Goal: Transaction & Acquisition: Download file/media

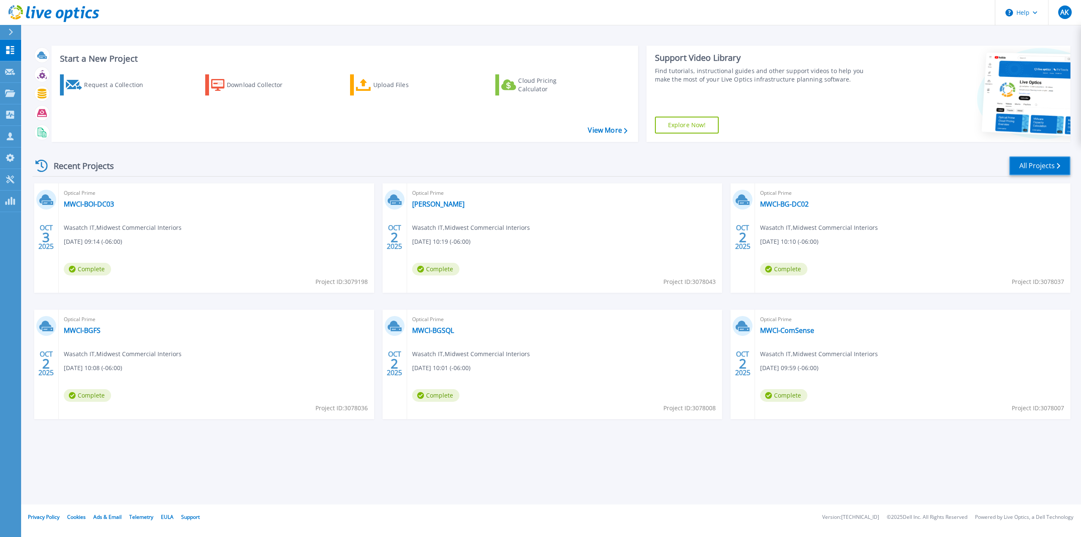
click at [1029, 163] on link "All Projects" at bounding box center [1039, 165] width 61 height 19
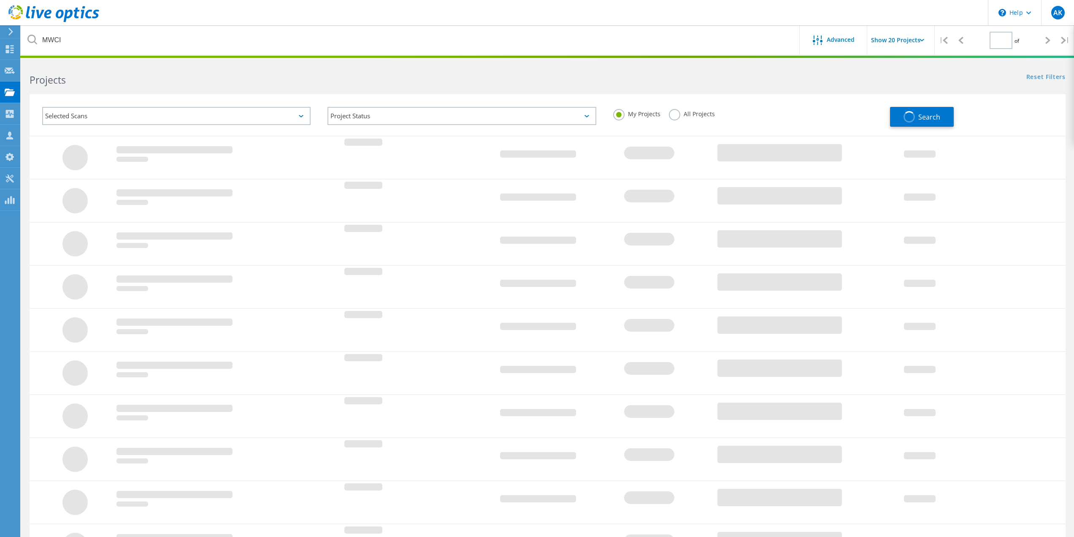
type input "1"
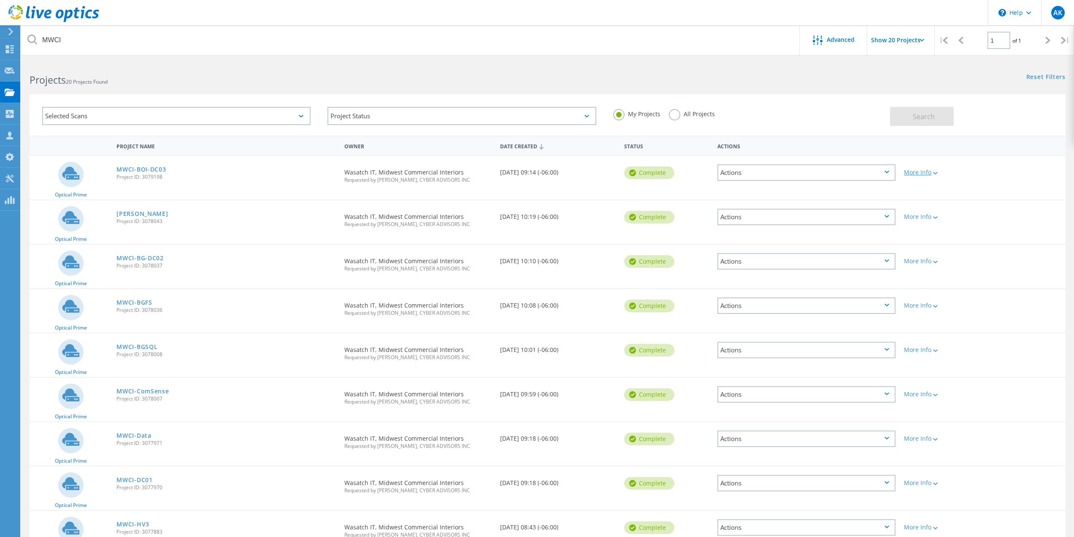
click at [937, 172] on icon at bounding box center [935, 173] width 5 height 3
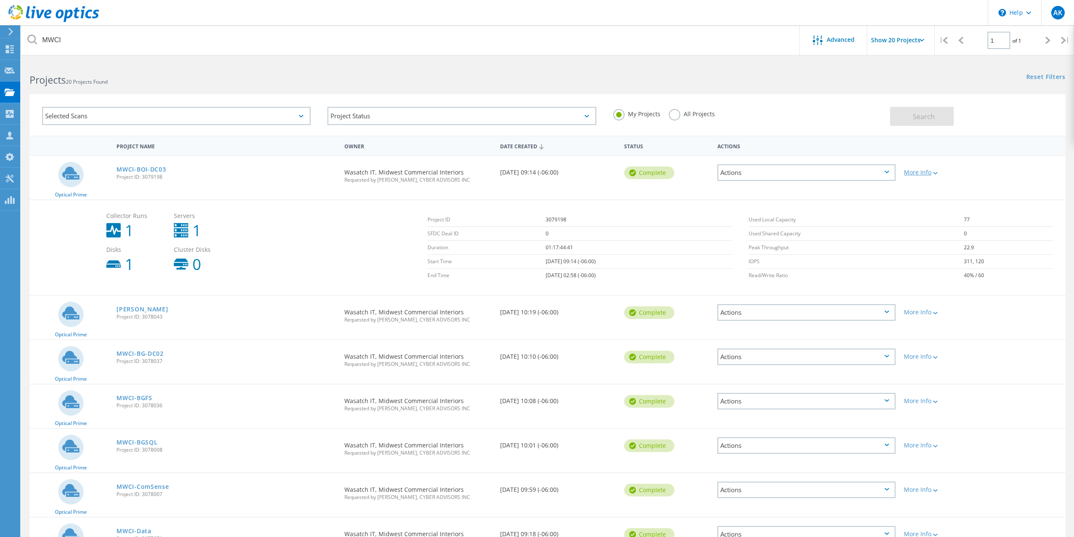
click at [937, 172] on icon at bounding box center [935, 173] width 5 height 3
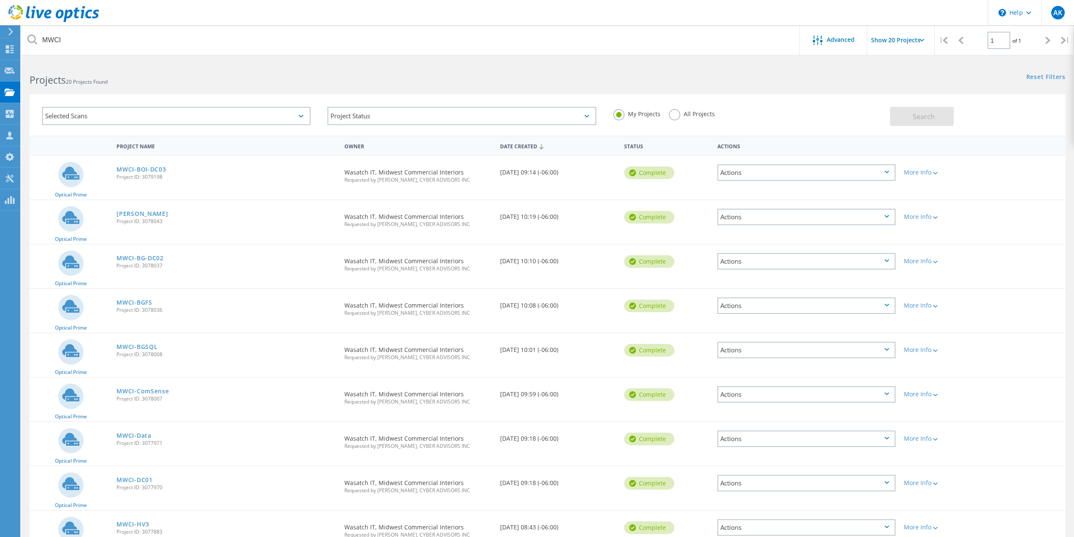
click at [764, 176] on div "Actions" at bounding box center [807, 172] width 178 height 16
click at [770, 164] on div "Project Details" at bounding box center [806, 166] width 176 height 13
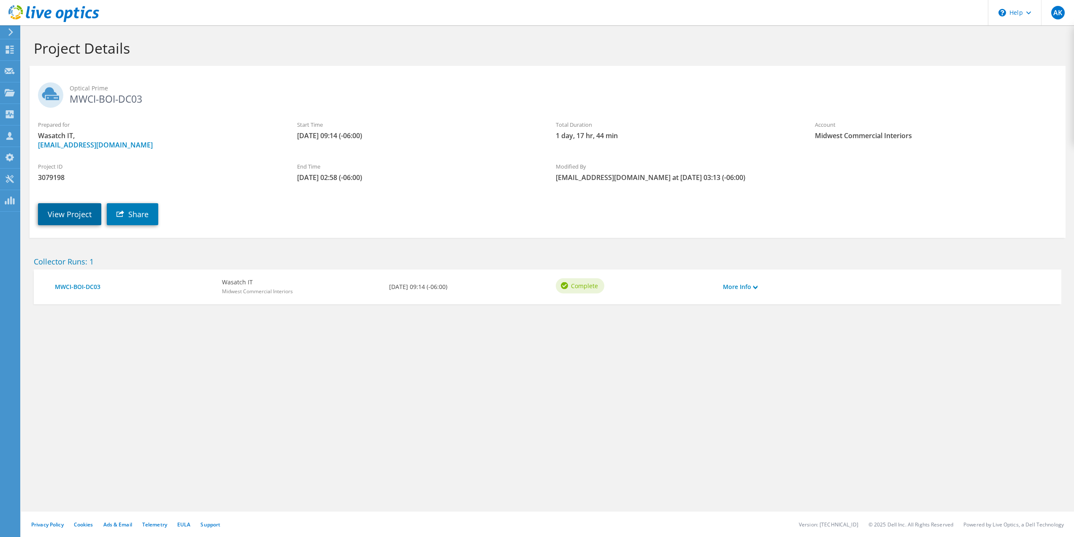
click at [76, 215] on link "View Project" at bounding box center [69, 214] width 63 height 22
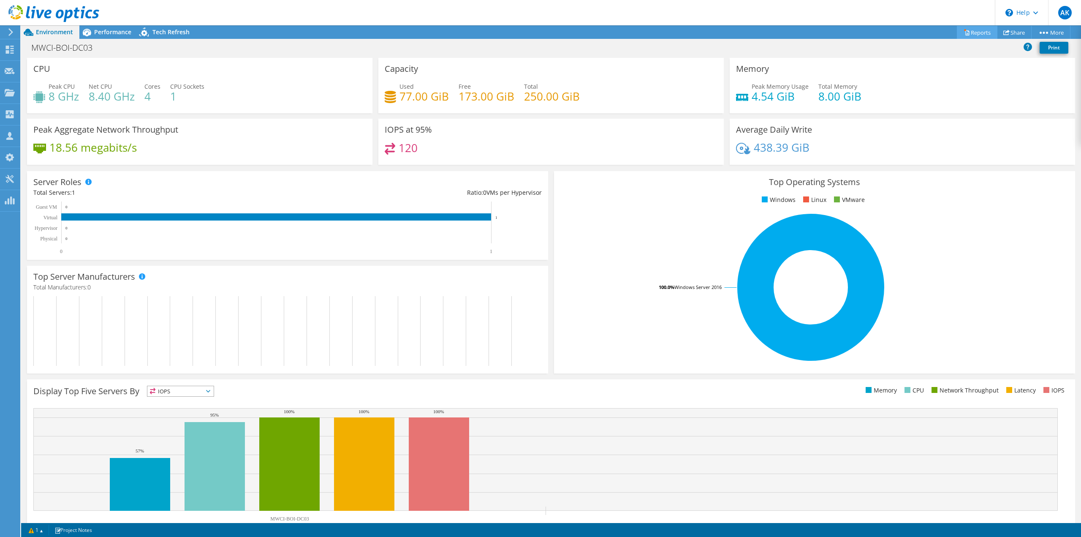
click at [963, 35] on icon at bounding box center [966, 32] width 6 height 6
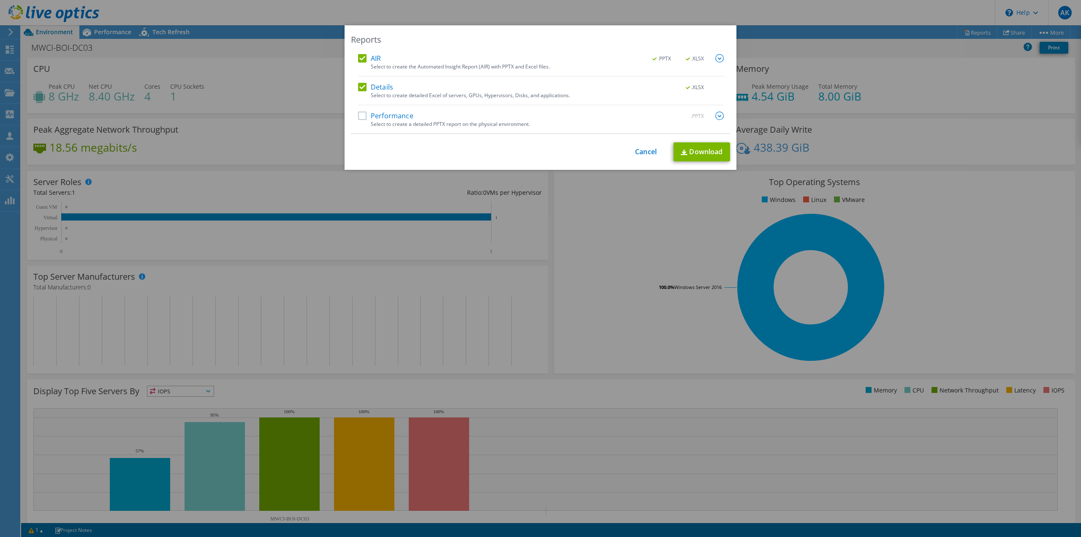
click at [715, 117] on img at bounding box center [719, 115] width 8 height 8
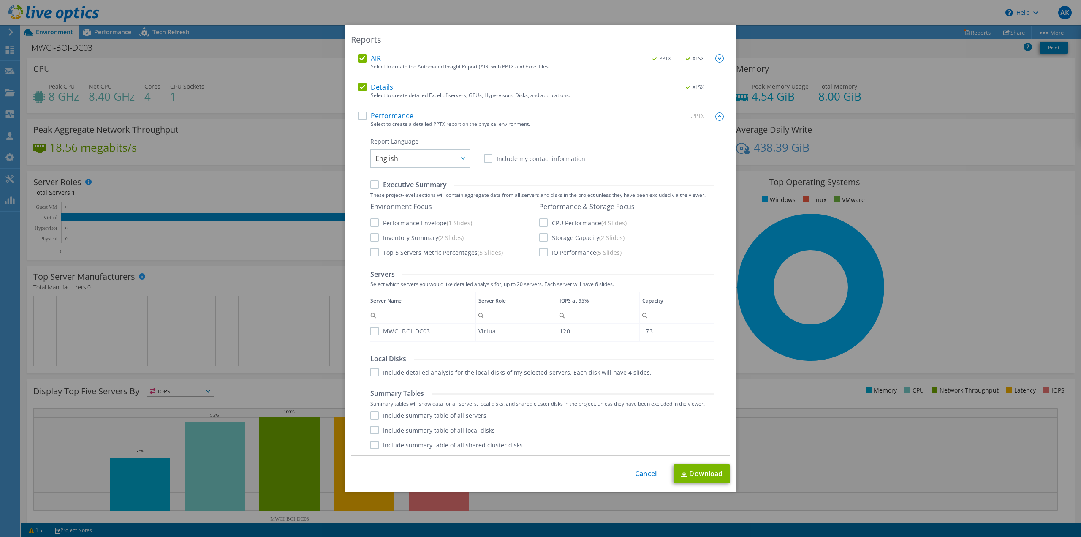
click at [715, 117] on img at bounding box center [719, 116] width 8 height 8
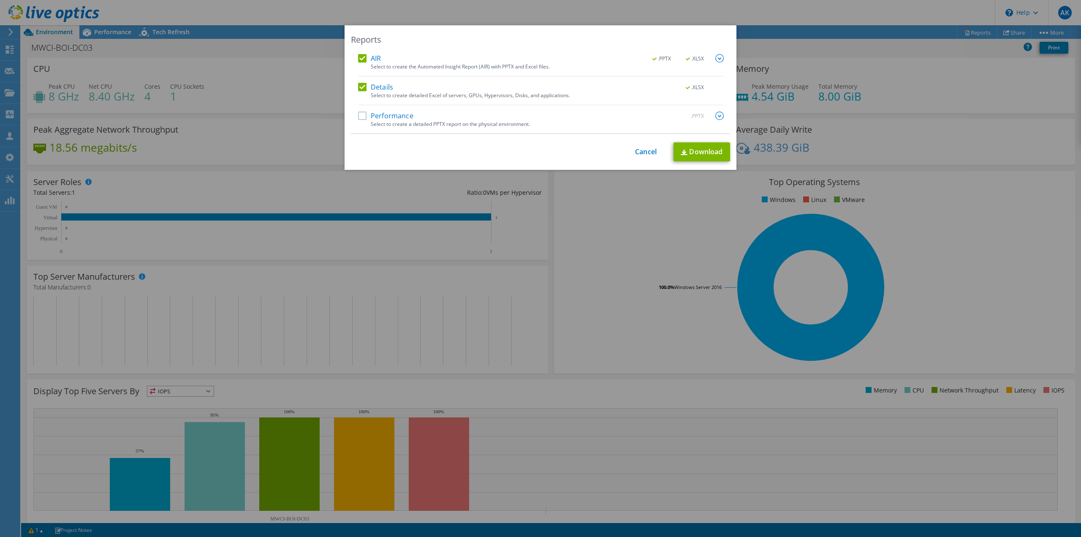
click at [715, 55] on img at bounding box center [719, 58] width 8 height 8
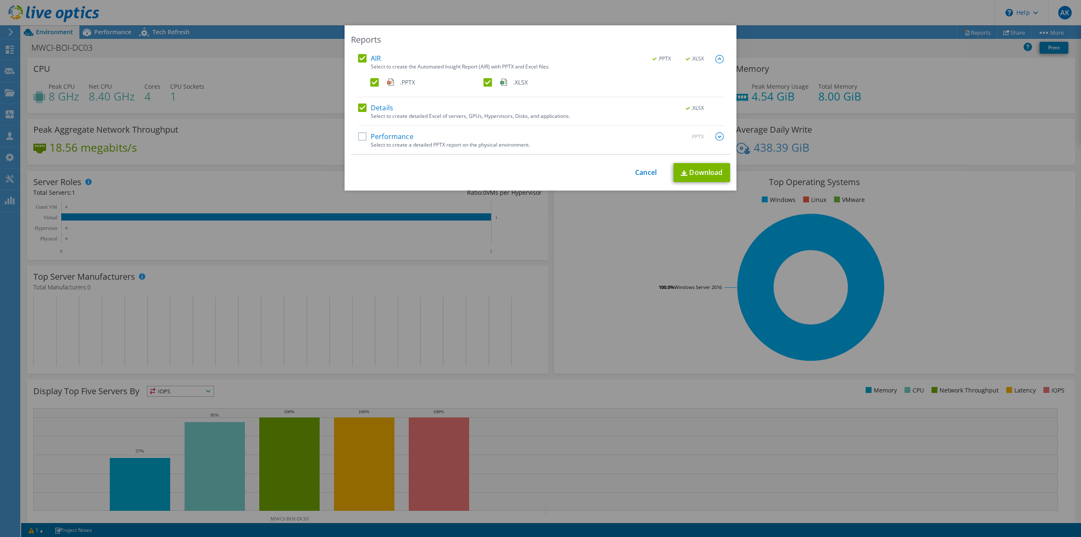
click at [715, 55] on img at bounding box center [719, 59] width 8 height 8
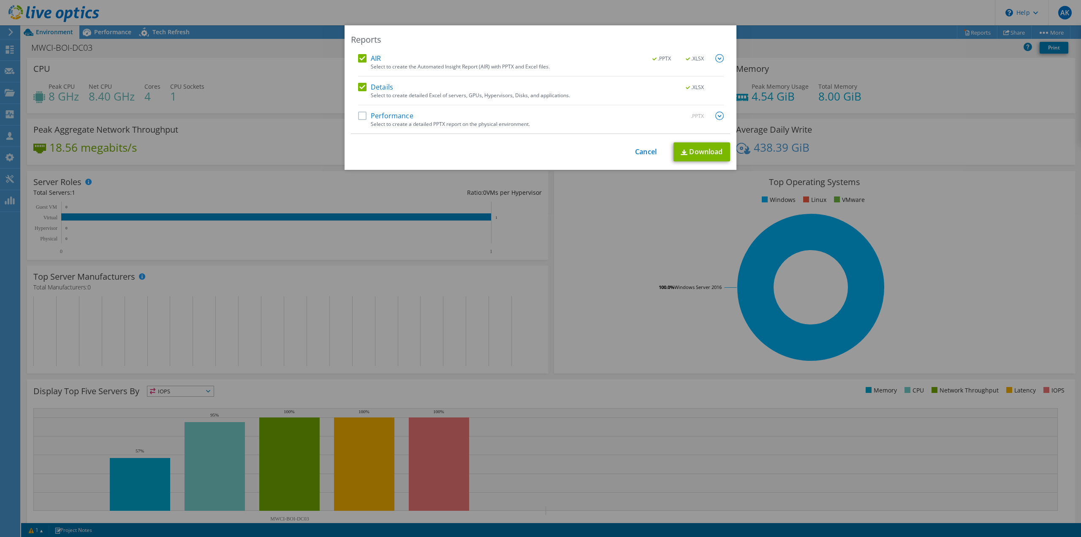
drag, startPoint x: 717, startPoint y: 55, endPoint x: 673, endPoint y: 66, distance: 45.3
click at [717, 56] on img at bounding box center [719, 58] width 8 height 8
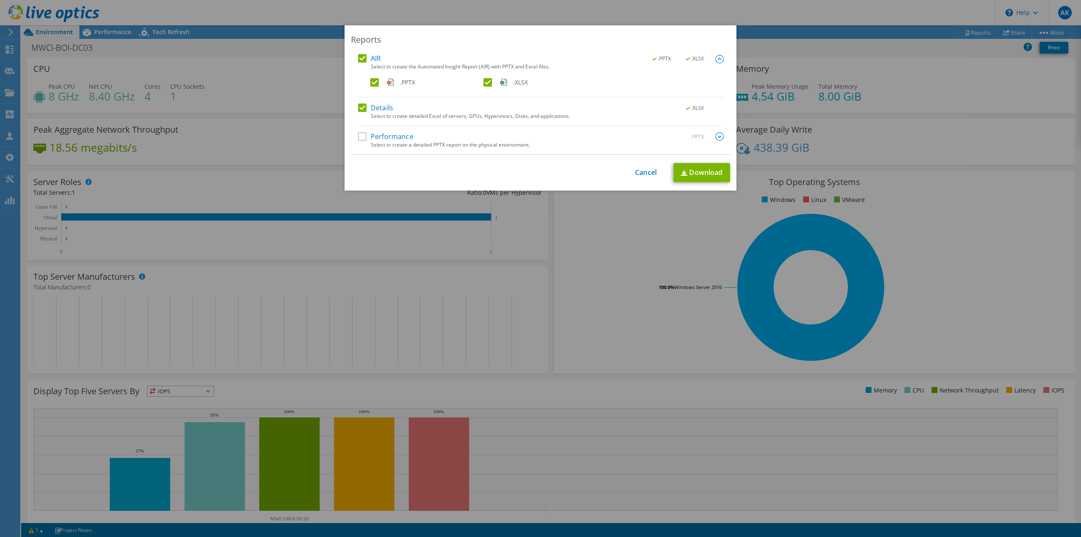
click at [361, 57] on label "AIR" at bounding box center [369, 58] width 23 height 8
click at [0, 0] on input "AIR" at bounding box center [0, 0] width 0 height 0
click at [707, 174] on link "Download" at bounding box center [701, 172] width 57 height 19
click at [641, 172] on link "Cancel" at bounding box center [646, 172] width 22 height 8
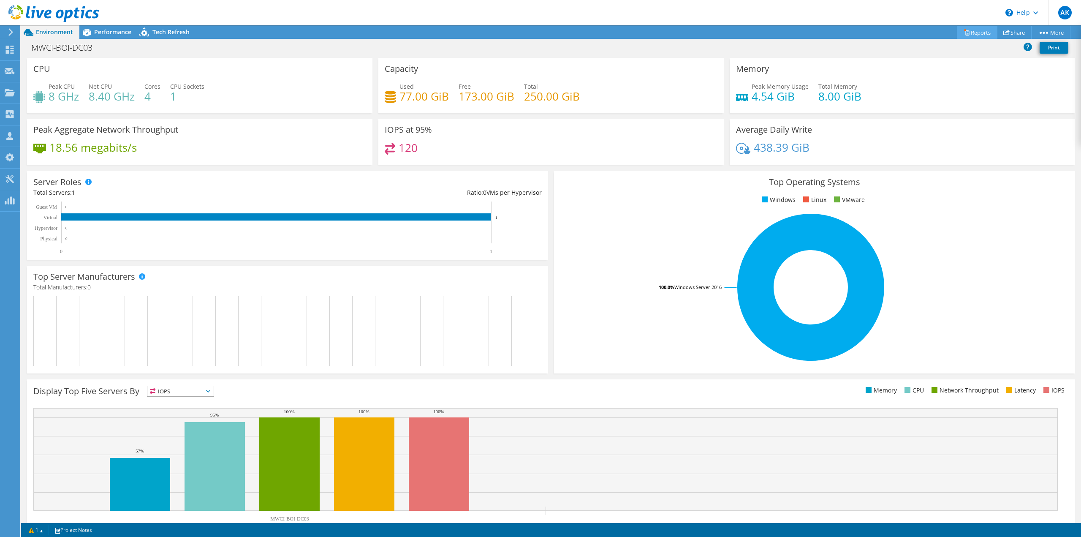
click at [979, 31] on link "Reports" at bounding box center [977, 32] width 41 height 13
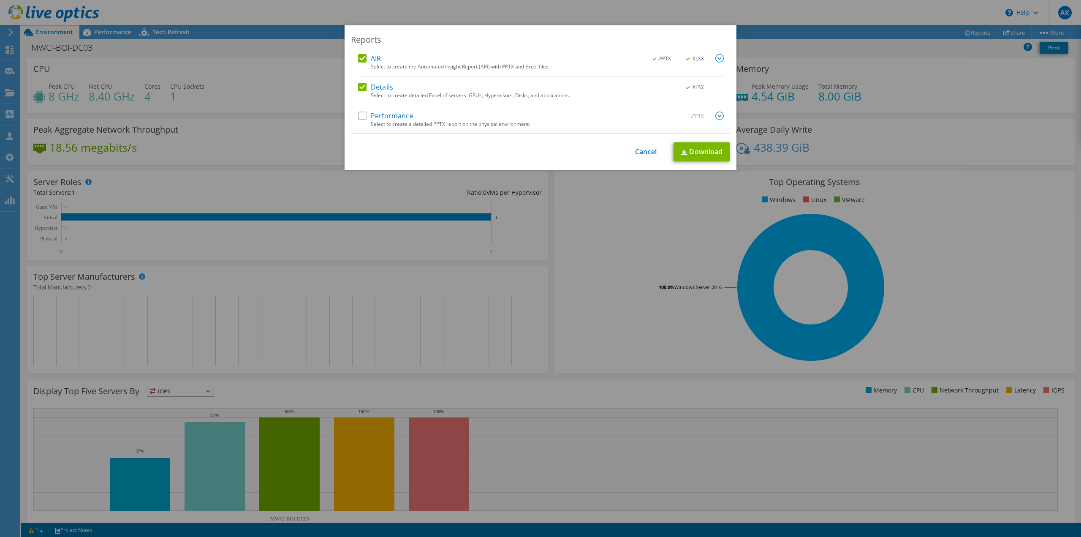
click at [359, 88] on label "Details" at bounding box center [375, 87] width 35 height 8
click at [0, 0] on input "Details" at bounding box center [0, 0] width 0 height 0
click at [688, 146] on link "Download" at bounding box center [701, 151] width 57 height 19
click at [649, 154] on link "Cancel" at bounding box center [646, 152] width 22 height 8
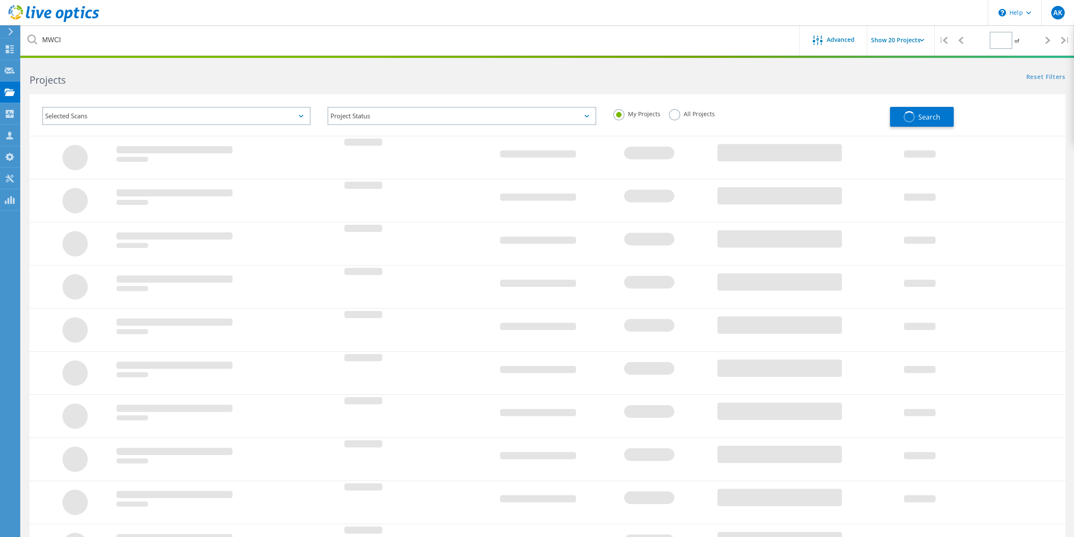
type input "1"
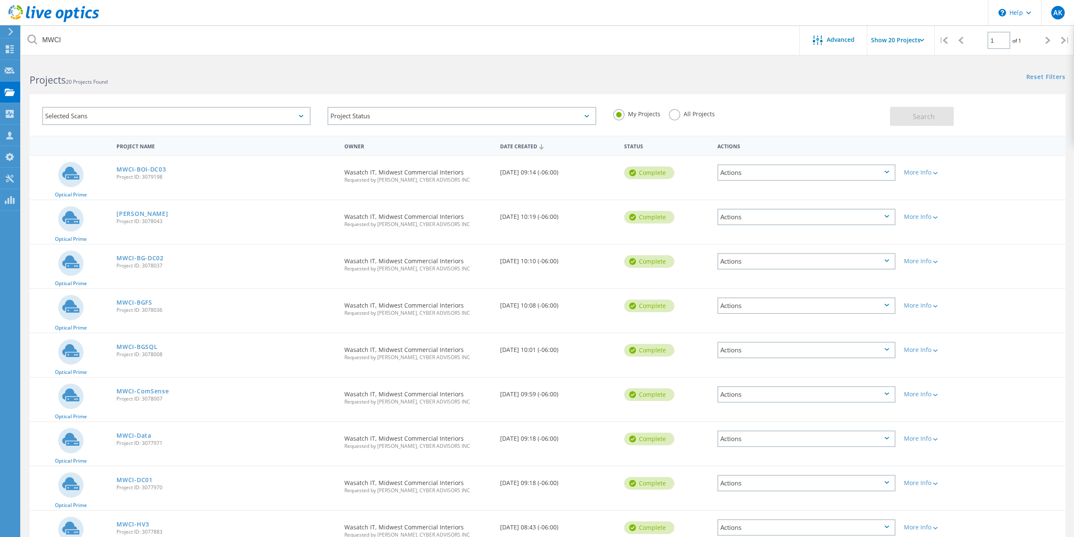
click at [749, 218] on div "Actions" at bounding box center [807, 217] width 178 height 16
click at [694, 208] on div "Complete" at bounding box center [666, 216] width 93 height 32
click at [121, 214] on link "[PERSON_NAME]" at bounding box center [142, 214] width 51 height 6
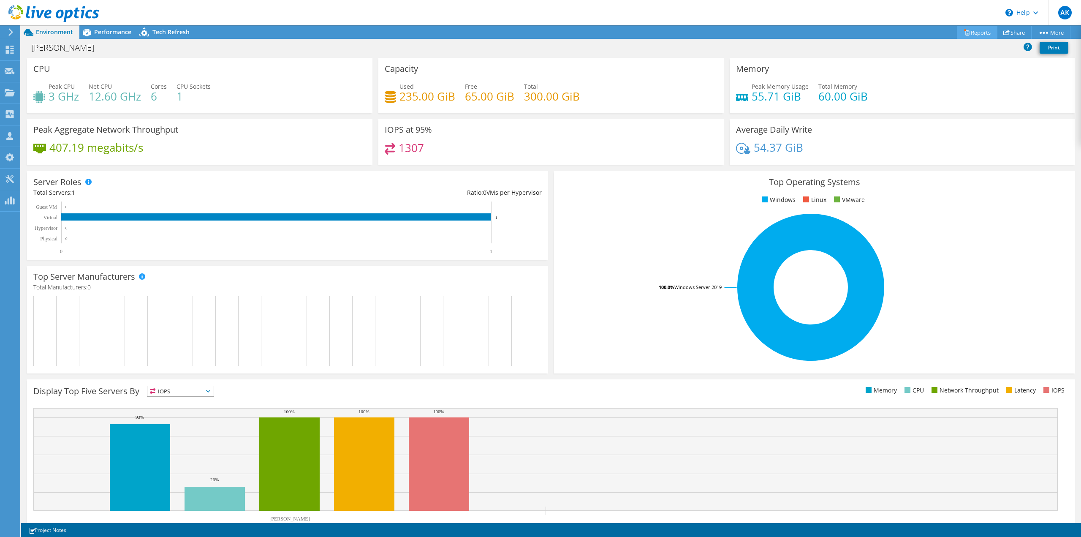
click at [981, 33] on link "Reports" at bounding box center [977, 32] width 41 height 13
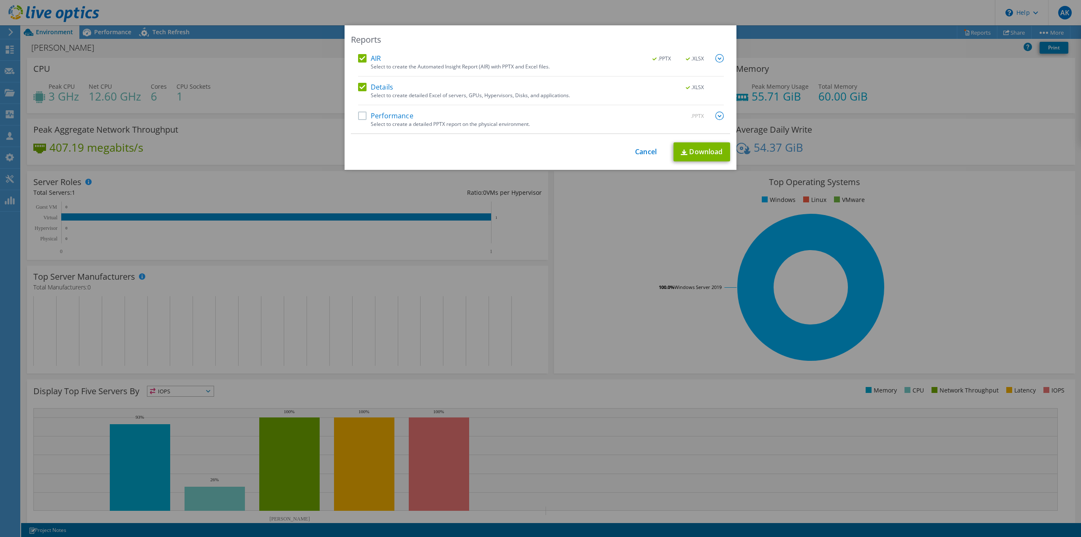
click at [362, 58] on label "AIR" at bounding box center [369, 58] width 23 height 8
click at [0, 0] on input "AIR" at bounding box center [0, 0] width 0 height 0
click at [697, 151] on link "Download" at bounding box center [701, 151] width 57 height 19
click at [639, 150] on link "Cancel" at bounding box center [646, 152] width 22 height 8
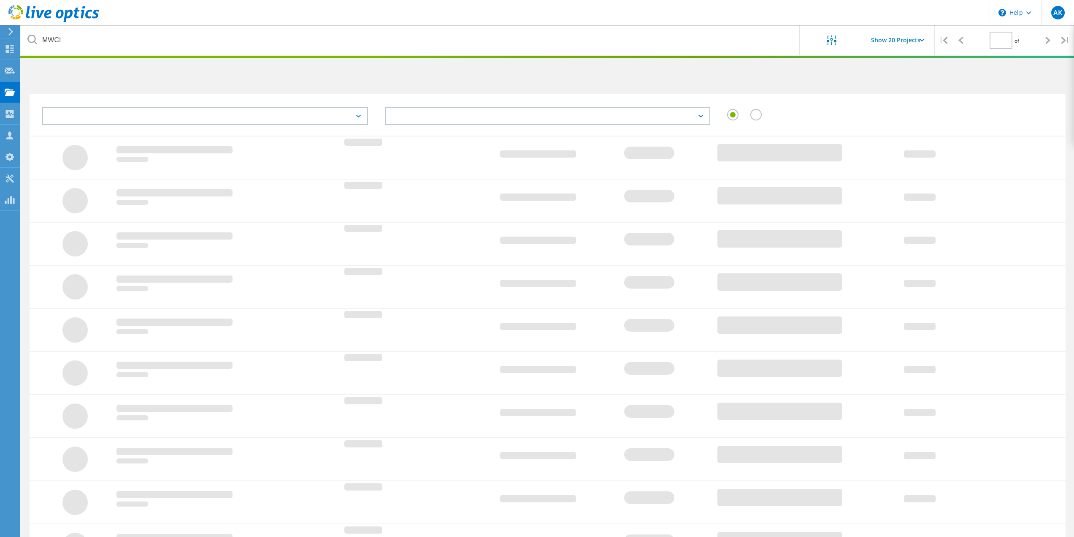
type input "1"
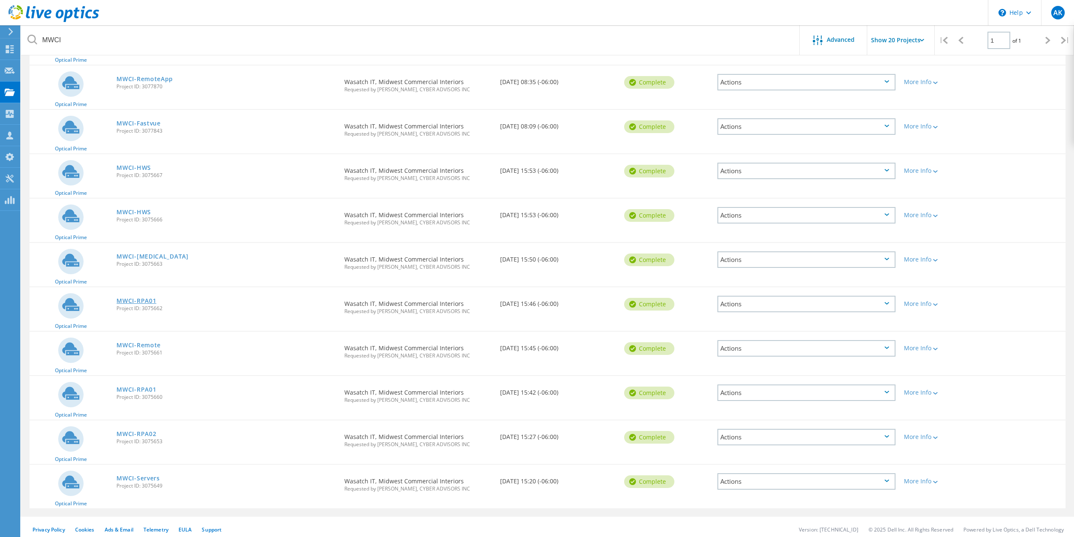
scroll to position [539, 0]
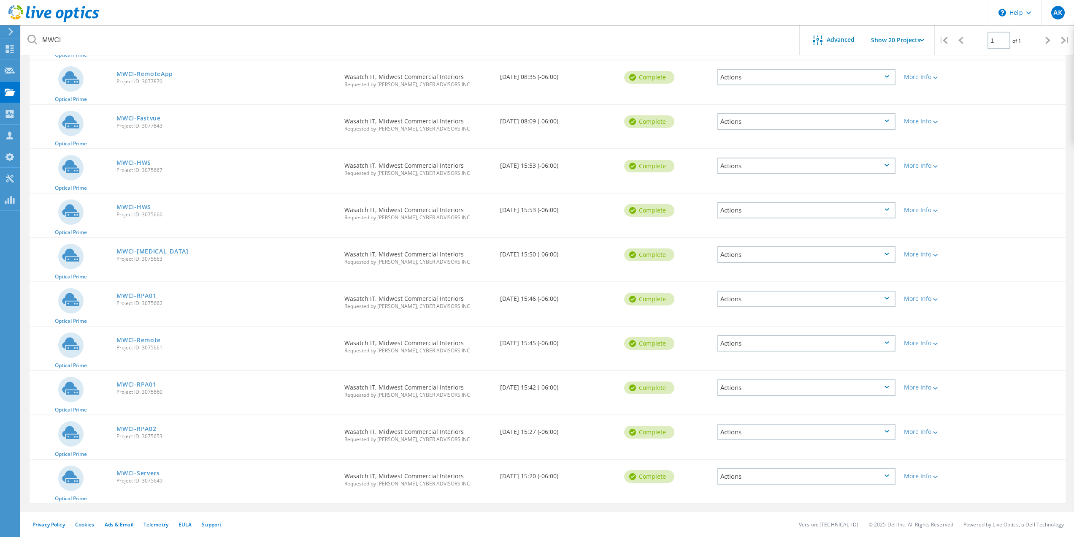
click at [144, 473] on link "MWCI-Servers" at bounding box center [138, 473] width 43 height 6
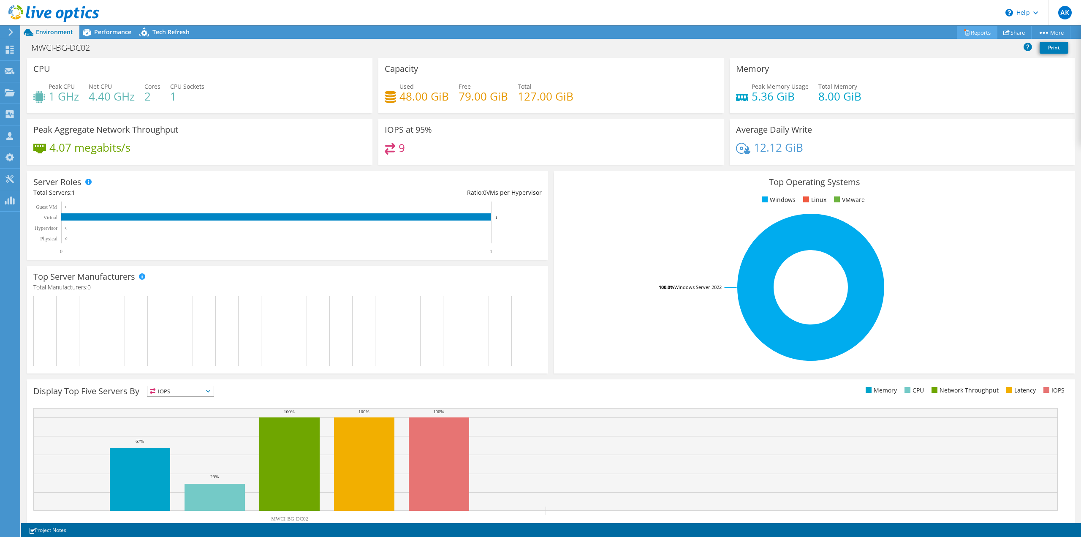
click at [965, 34] on icon at bounding box center [966, 32] width 6 height 6
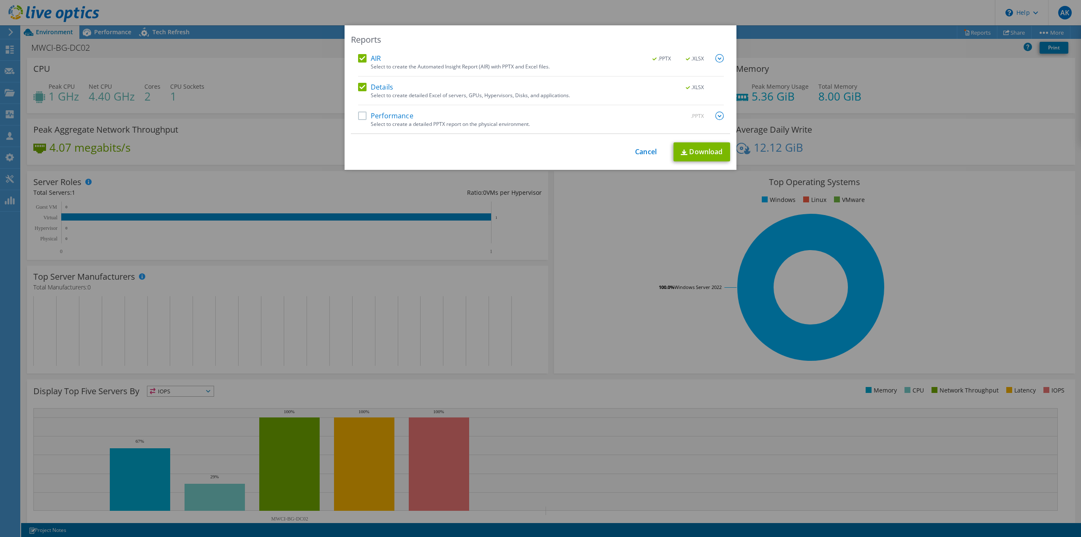
click at [360, 52] on div "Reports AIR .PPTX .XLSX Select to create the Automated Insight Report (AIR) wit…" at bounding box center [540, 97] width 392 height 144
click at [360, 59] on label "AIR" at bounding box center [369, 58] width 23 height 8
click at [0, 0] on input "AIR" at bounding box center [0, 0] width 0 height 0
click at [696, 154] on link "Download" at bounding box center [701, 151] width 57 height 19
click at [645, 151] on link "Cancel" at bounding box center [646, 152] width 22 height 8
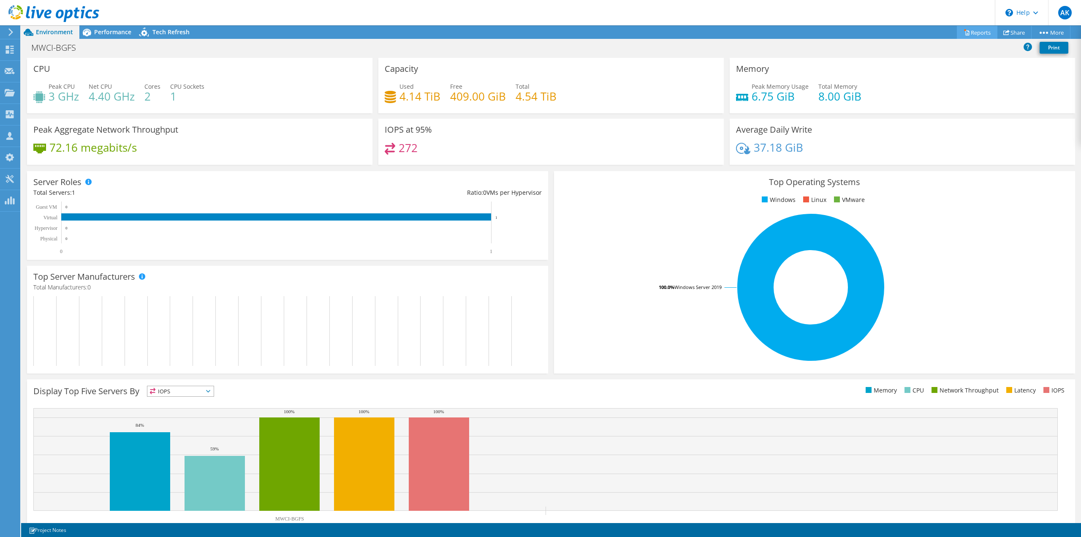
click at [977, 36] on link "Reports" at bounding box center [977, 32] width 41 height 13
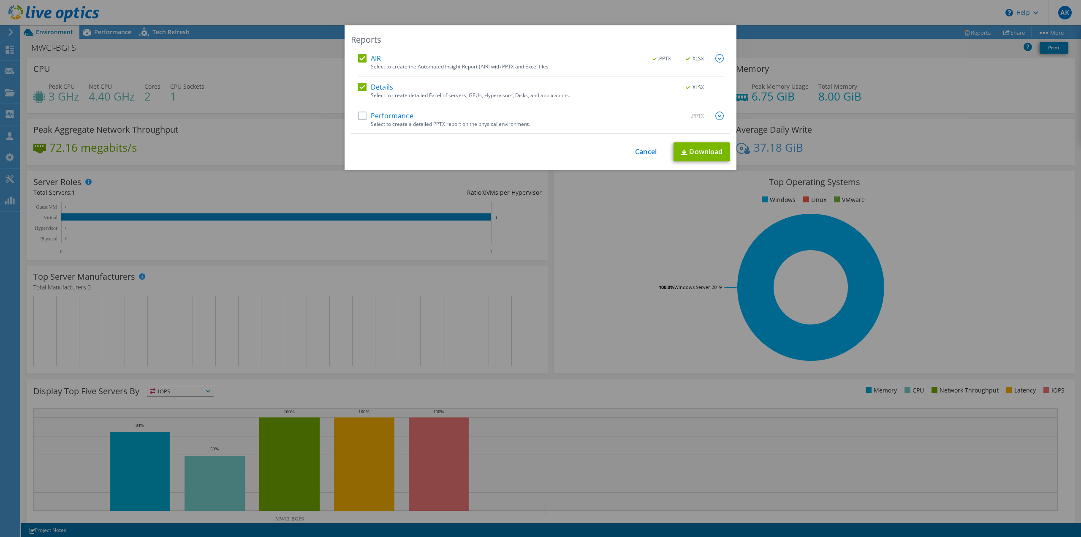
click at [358, 58] on label "AIR" at bounding box center [369, 58] width 23 height 8
click at [0, 0] on input "AIR" at bounding box center [0, 0] width 0 height 0
click at [684, 150] on img at bounding box center [683, 151] width 7 height 5
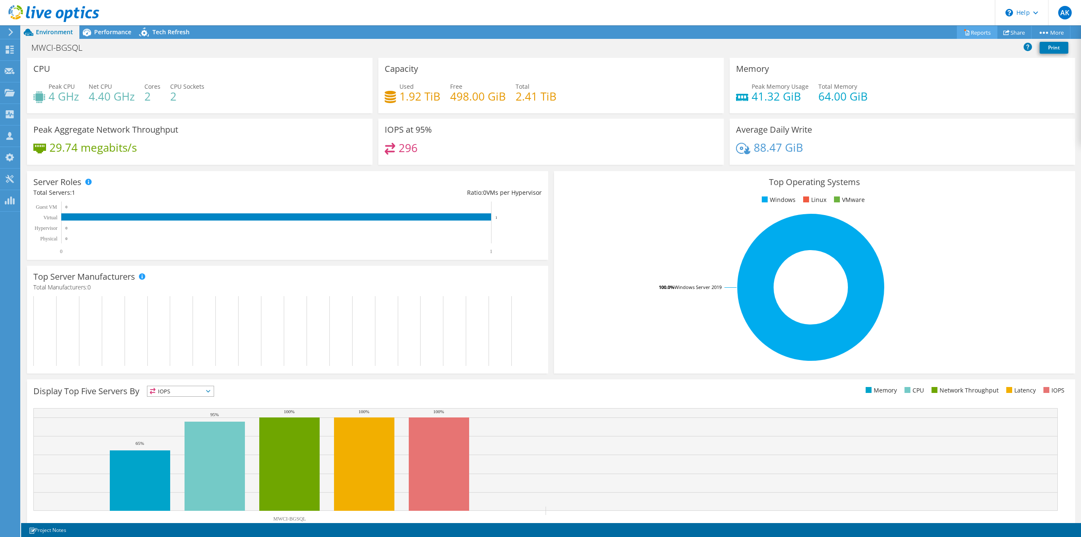
click at [971, 32] on link "Reports" at bounding box center [977, 32] width 41 height 13
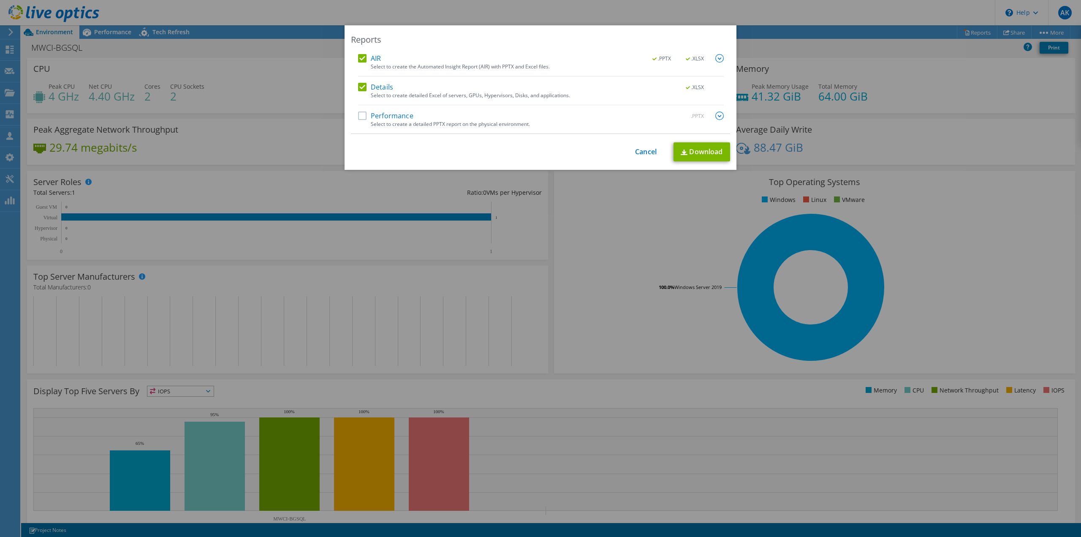
click at [359, 58] on label "AIR" at bounding box center [369, 58] width 23 height 8
click at [0, 0] on input "AIR" at bounding box center [0, 0] width 0 height 0
click at [698, 146] on link "Download" at bounding box center [701, 151] width 57 height 19
click at [644, 151] on link "Cancel" at bounding box center [646, 152] width 22 height 8
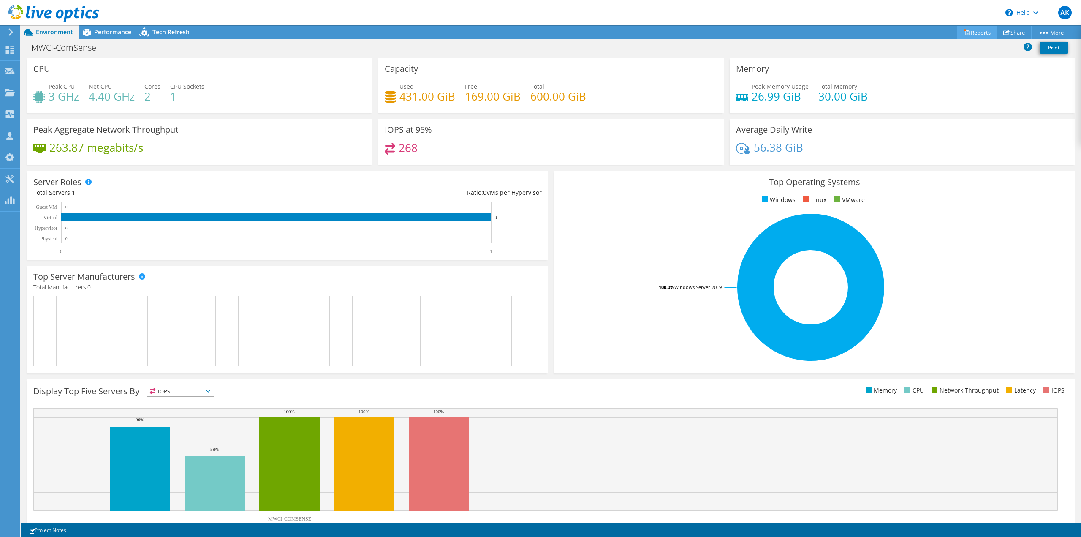
click at [978, 33] on link "Reports" at bounding box center [977, 32] width 41 height 13
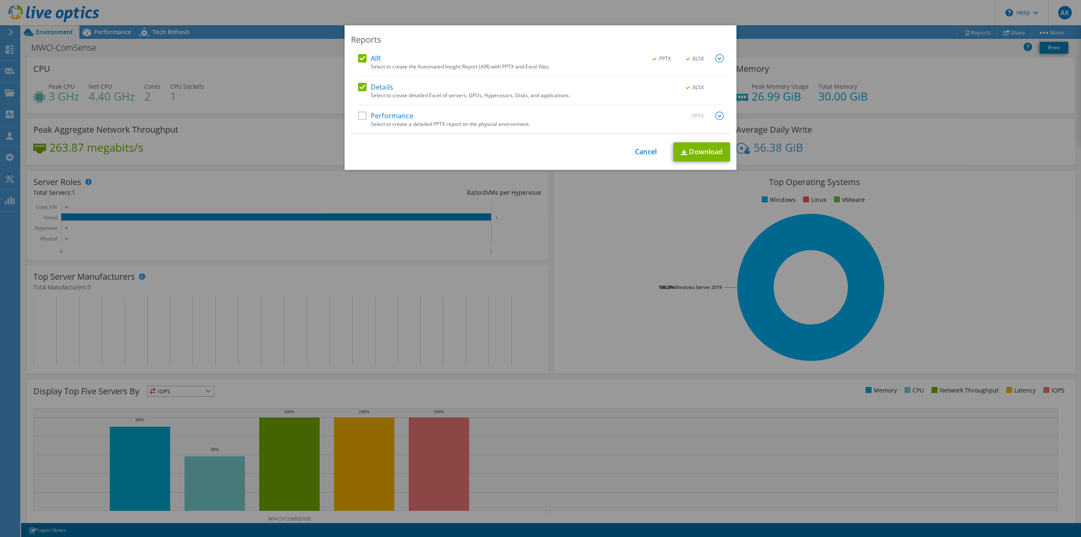
click at [360, 56] on label "AIR" at bounding box center [369, 58] width 23 height 8
click at [0, 0] on input "AIR" at bounding box center [0, 0] width 0 height 0
click at [713, 150] on link "Download" at bounding box center [701, 151] width 57 height 19
click at [646, 151] on link "Cancel" at bounding box center [646, 152] width 22 height 8
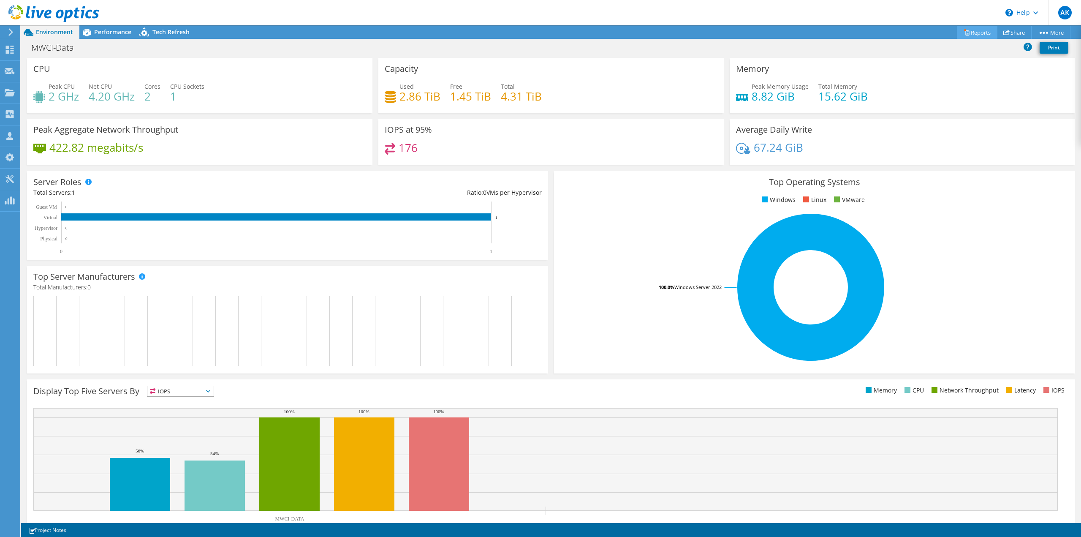
click at [975, 31] on link "Reports" at bounding box center [977, 32] width 41 height 13
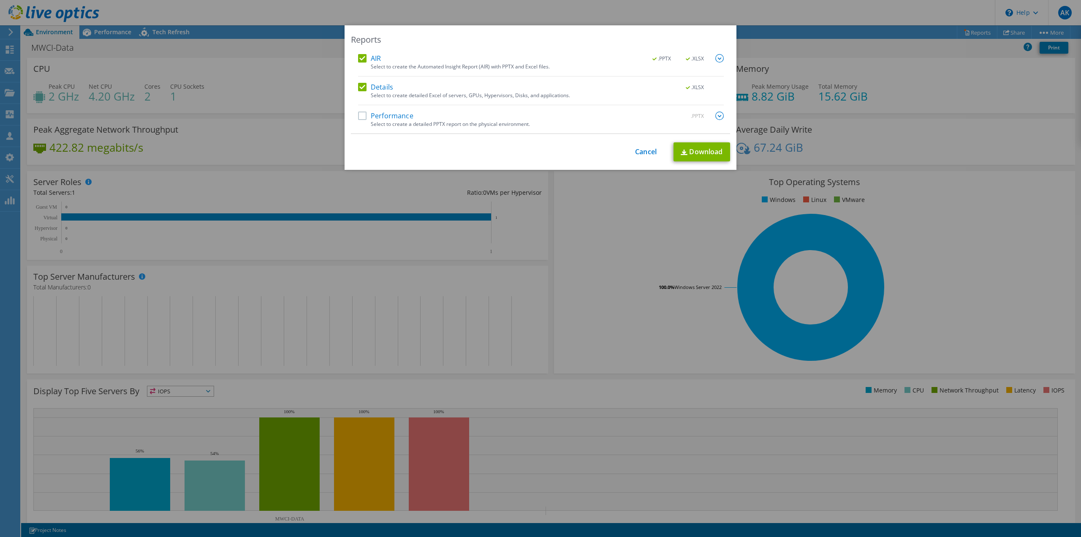
click at [358, 59] on label "AIR" at bounding box center [369, 58] width 23 height 8
click at [0, 0] on input "AIR" at bounding box center [0, 0] width 0 height 0
click at [702, 149] on link "Download" at bounding box center [701, 151] width 57 height 19
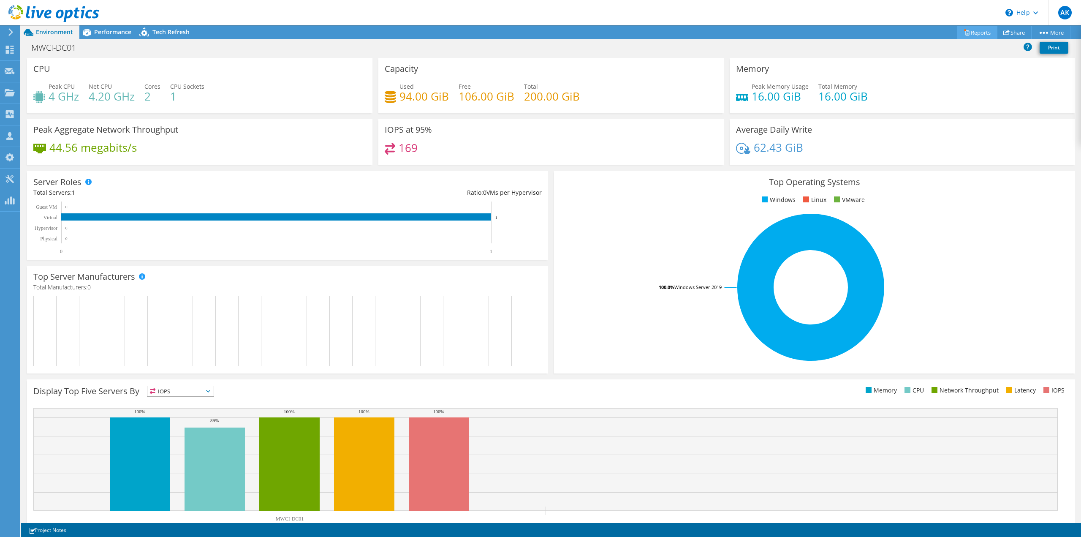
click at [973, 34] on link "Reports" at bounding box center [977, 32] width 41 height 13
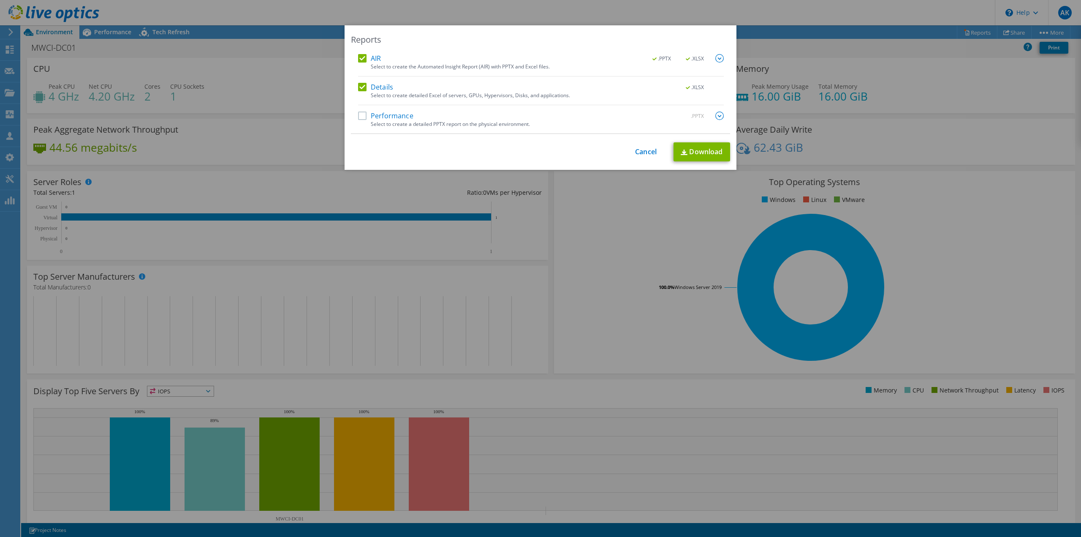
click at [358, 57] on label "AIR" at bounding box center [369, 58] width 23 height 8
click at [0, 0] on input "AIR" at bounding box center [0, 0] width 0 height 0
click at [686, 150] on link "Download" at bounding box center [701, 151] width 57 height 19
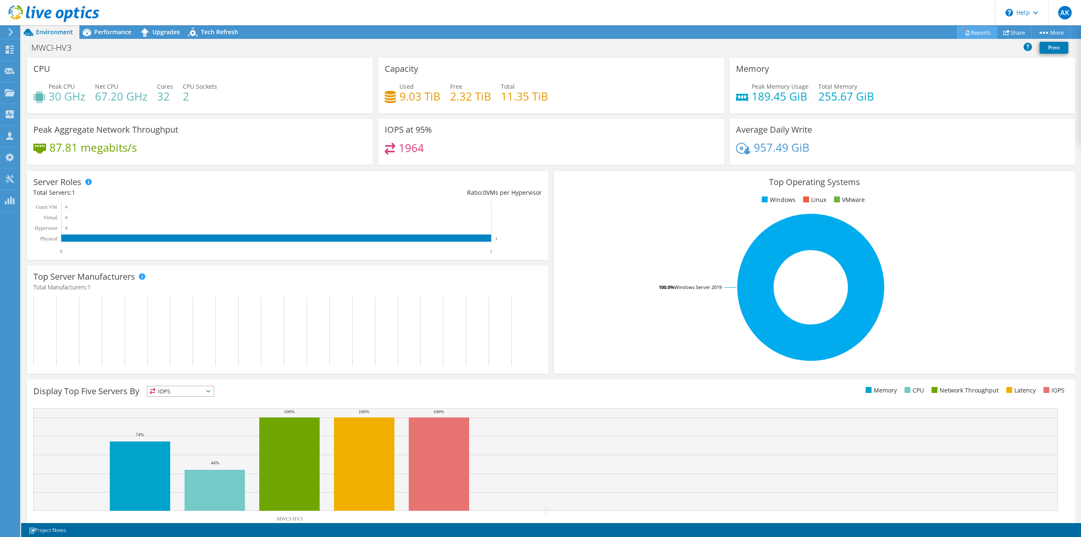
click at [978, 29] on link "Reports" at bounding box center [977, 32] width 41 height 13
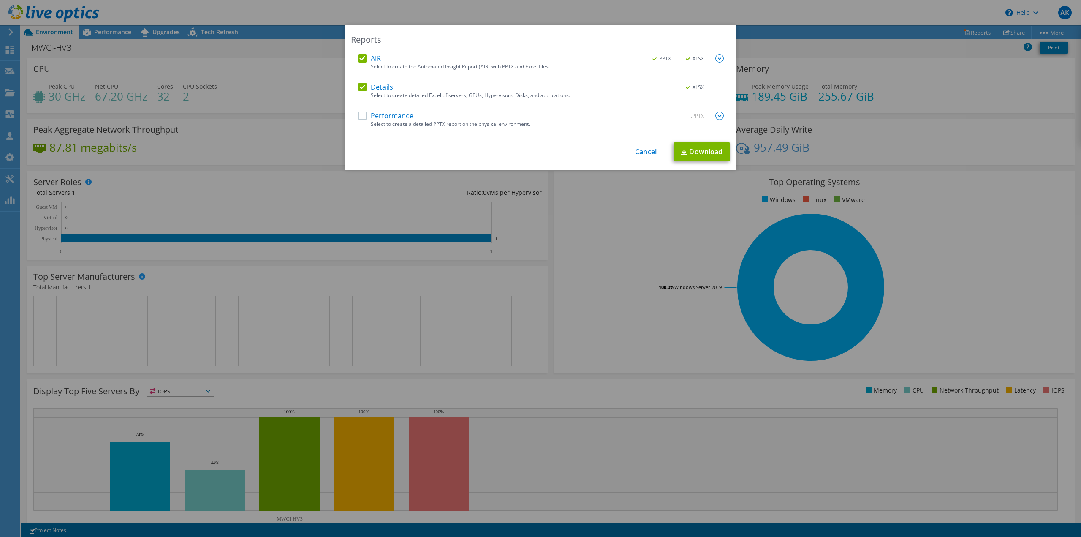
click at [360, 59] on label "AIR" at bounding box center [369, 58] width 23 height 8
click at [0, 0] on input "AIR" at bounding box center [0, 0] width 0 height 0
click at [694, 144] on link "Download" at bounding box center [701, 151] width 57 height 19
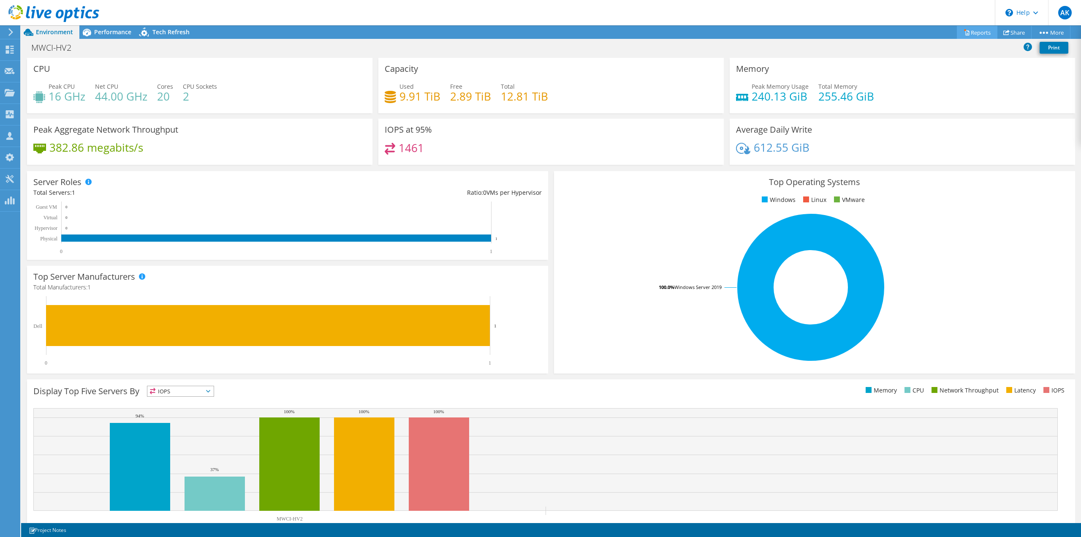
click at [982, 30] on link "Reports" at bounding box center [977, 32] width 41 height 13
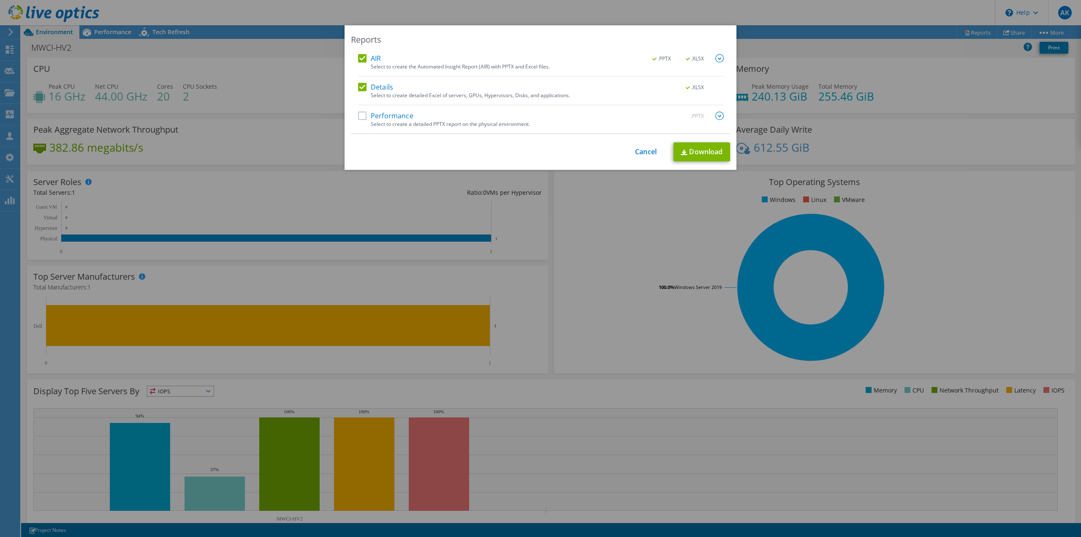
click at [360, 60] on label "AIR" at bounding box center [369, 58] width 23 height 8
click at [0, 0] on input "AIR" at bounding box center [0, 0] width 0 height 0
click at [686, 145] on link "Download" at bounding box center [701, 151] width 57 height 19
click at [644, 148] on link "Cancel" at bounding box center [646, 152] width 22 height 8
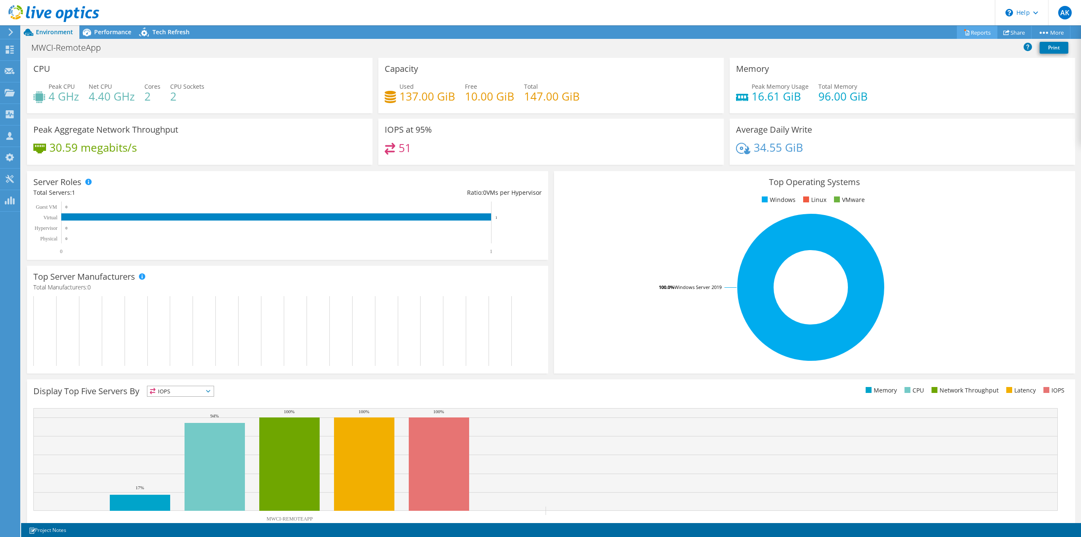
click at [966, 29] on link "Reports" at bounding box center [977, 32] width 41 height 13
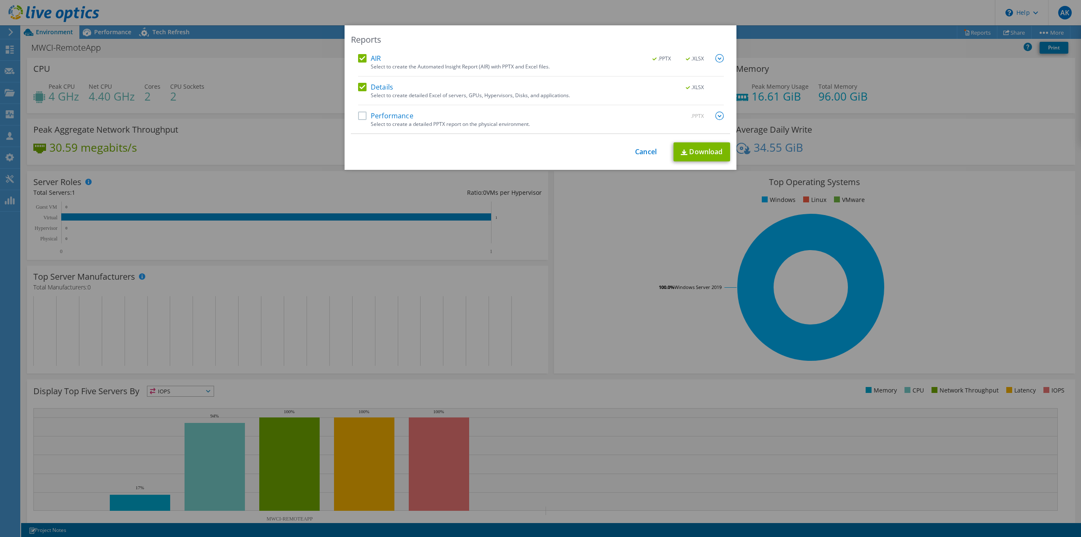
drag, startPoint x: 359, startPoint y: 55, endPoint x: 548, endPoint y: 93, distance: 193.3
click at [359, 55] on label "AIR" at bounding box center [369, 58] width 23 height 8
click at [0, 0] on input "AIR" at bounding box center [0, 0] width 0 height 0
click at [689, 149] on link "Download" at bounding box center [701, 151] width 57 height 19
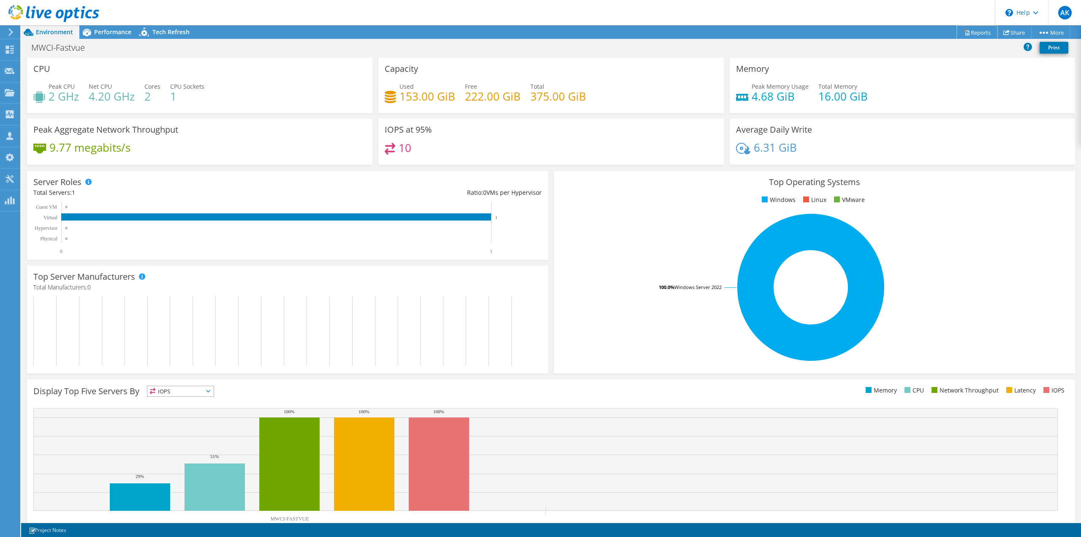
click at [976, 33] on link "Reports" at bounding box center [977, 32] width 41 height 13
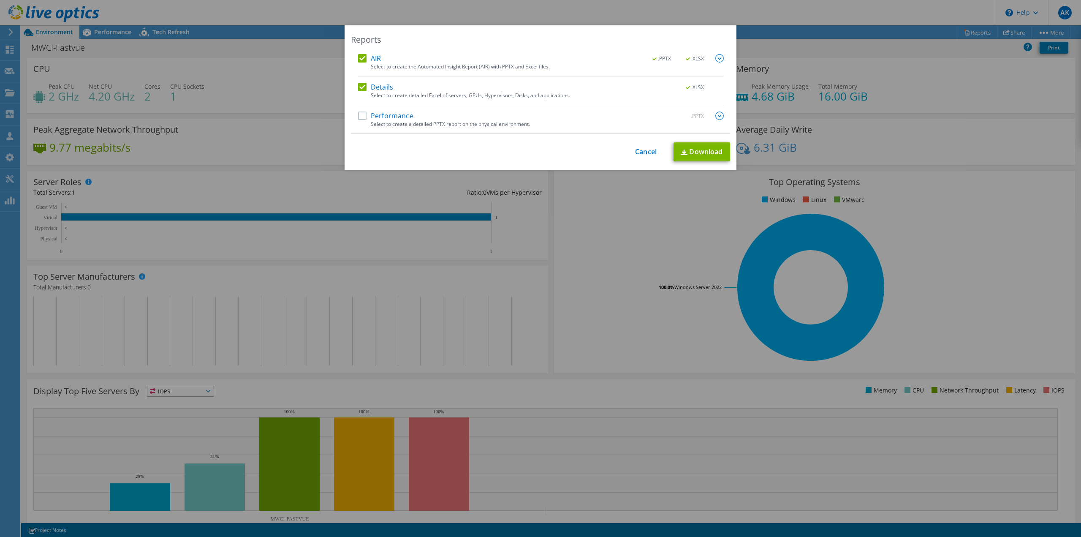
click at [358, 57] on label "AIR" at bounding box center [369, 58] width 23 height 8
click at [0, 0] on input "AIR" at bounding box center [0, 0] width 0 height 0
click at [708, 153] on link "Download" at bounding box center [701, 151] width 57 height 19
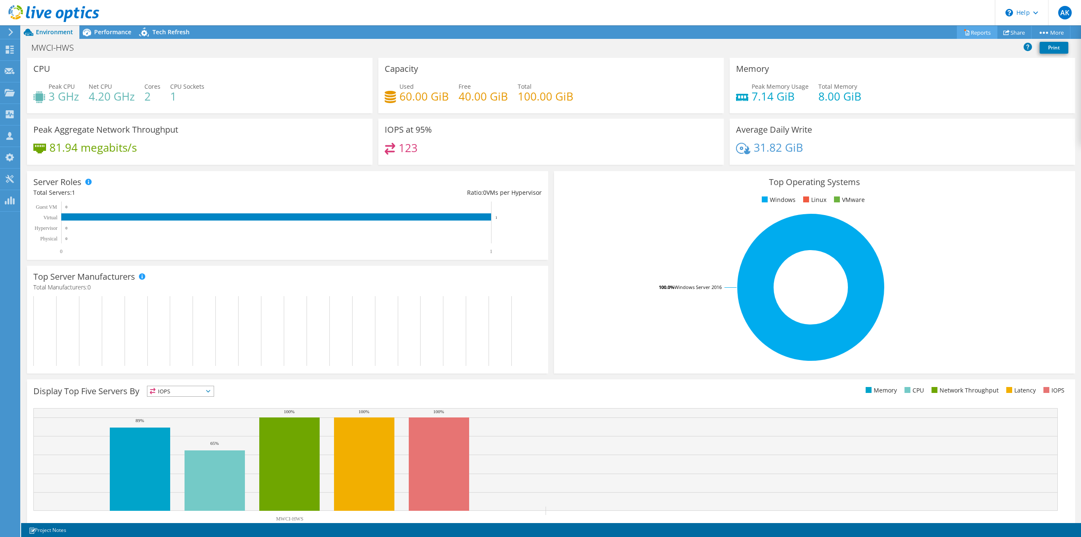
click at [970, 35] on link "Reports" at bounding box center [977, 32] width 41 height 13
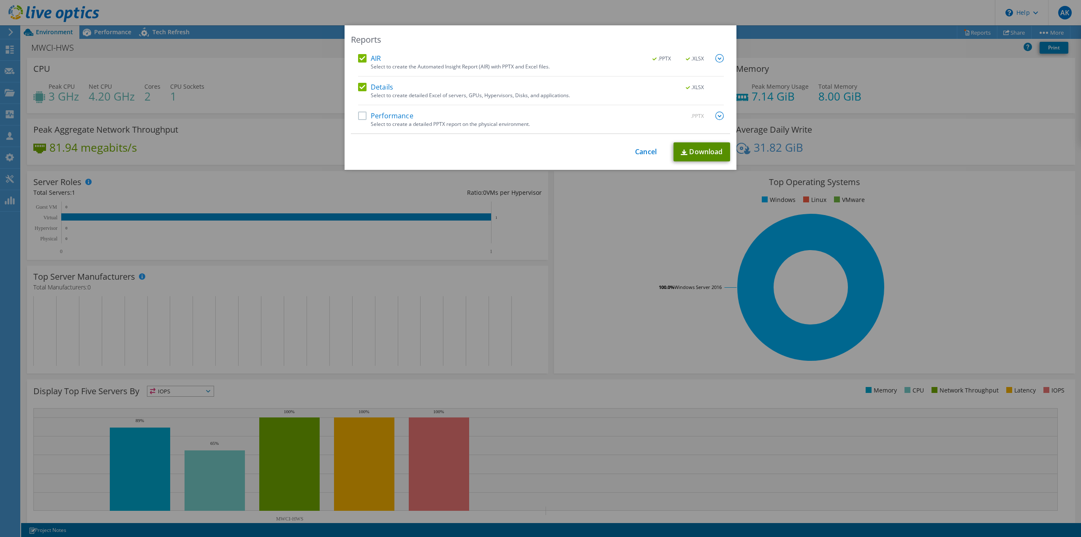
click at [687, 155] on link "Download" at bounding box center [701, 151] width 57 height 19
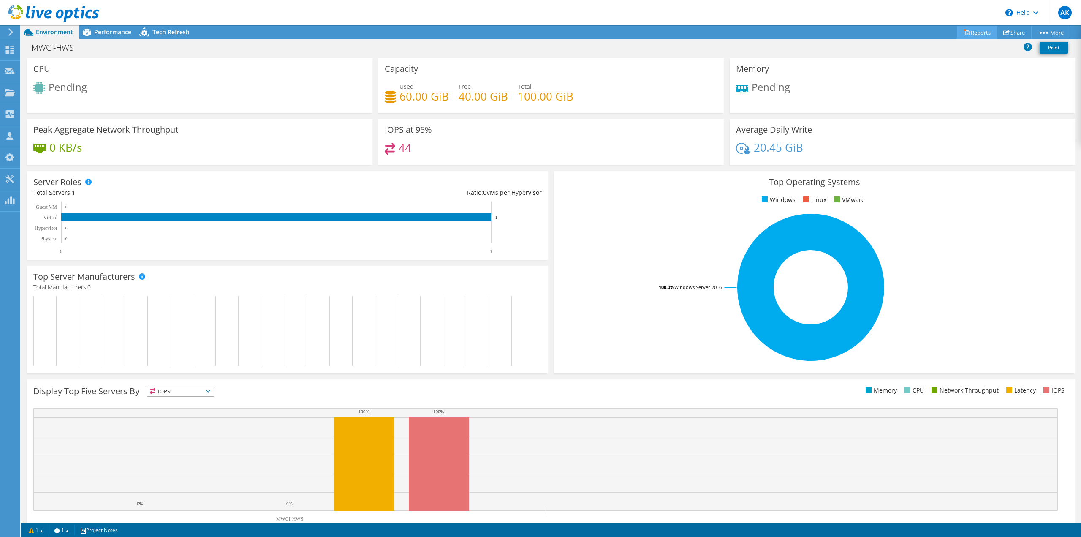
click at [970, 30] on link "Reports" at bounding box center [977, 32] width 41 height 13
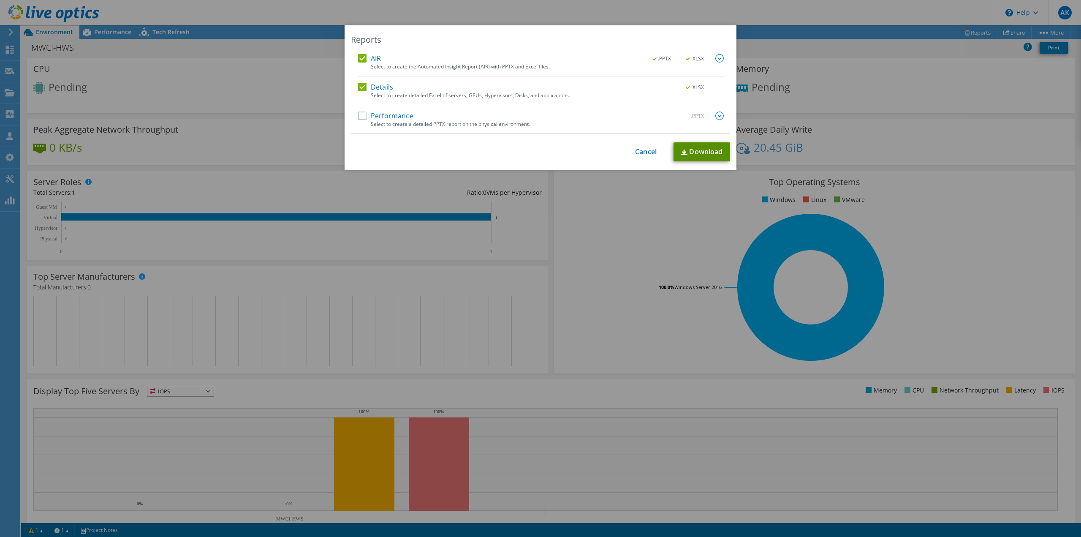
click at [712, 152] on link "Download" at bounding box center [701, 151] width 57 height 19
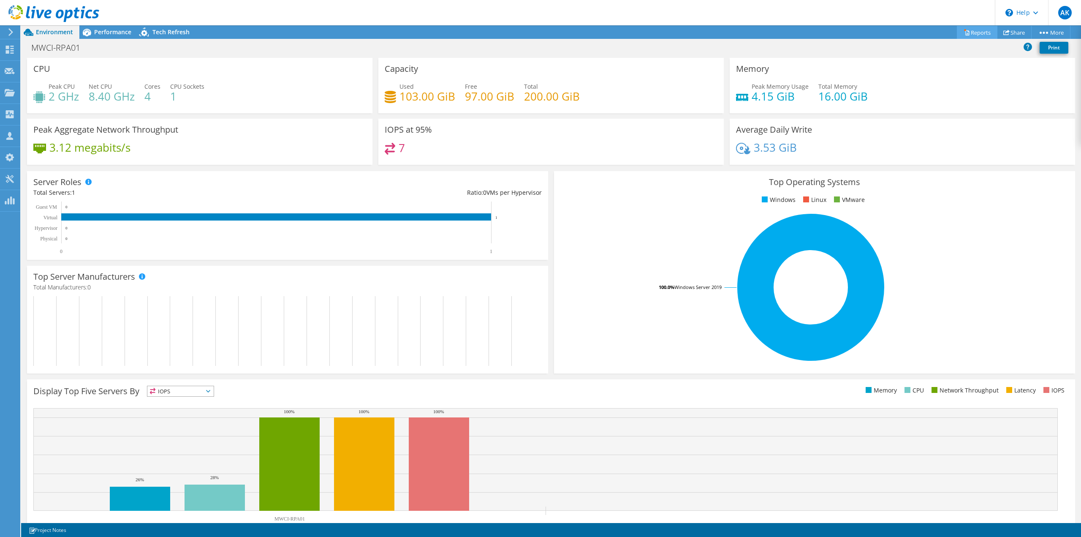
click at [971, 30] on link "Reports" at bounding box center [977, 32] width 41 height 13
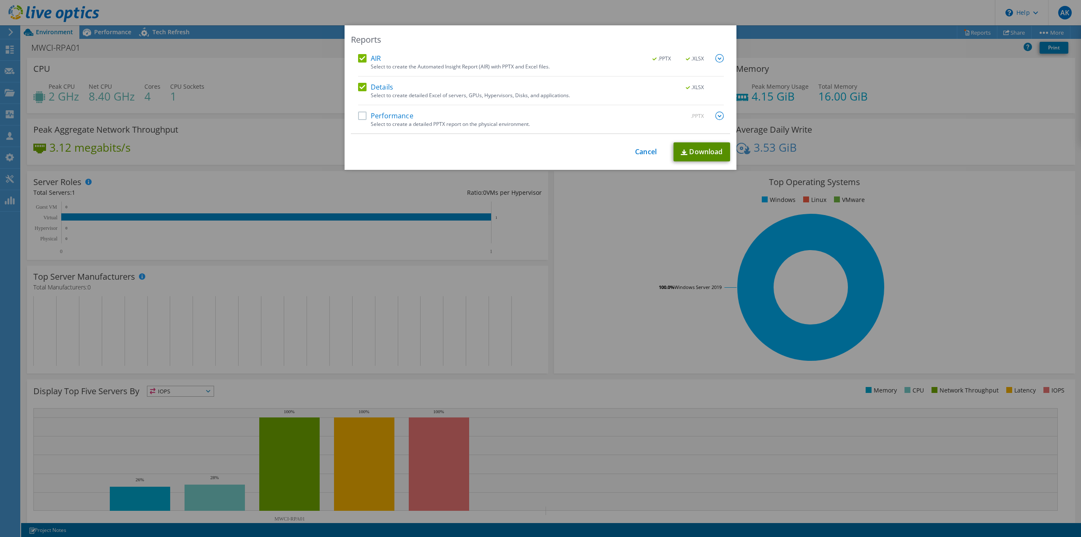
click at [696, 149] on link "Download" at bounding box center [701, 151] width 57 height 19
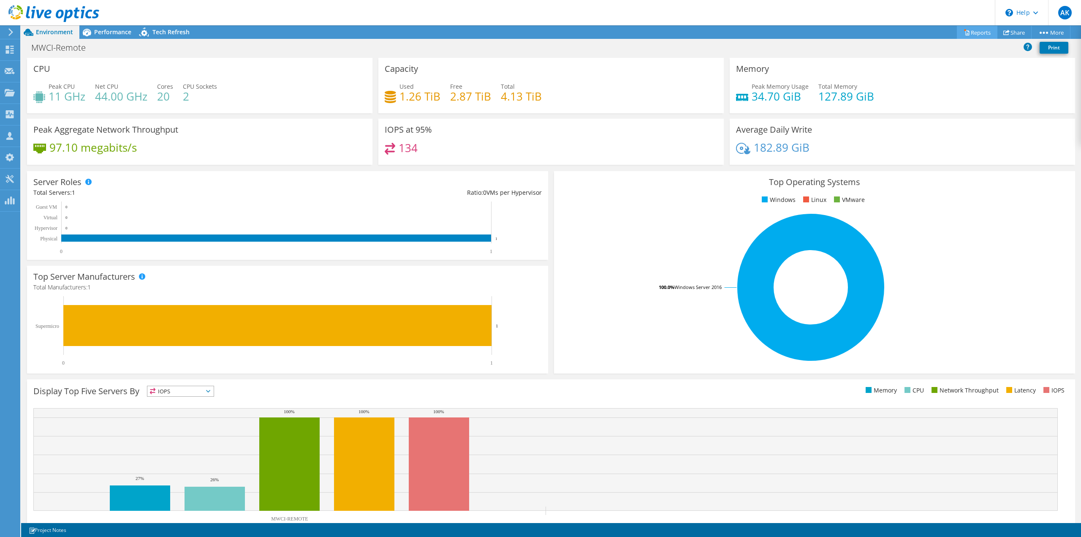
click at [982, 29] on link "Reports" at bounding box center [977, 32] width 41 height 13
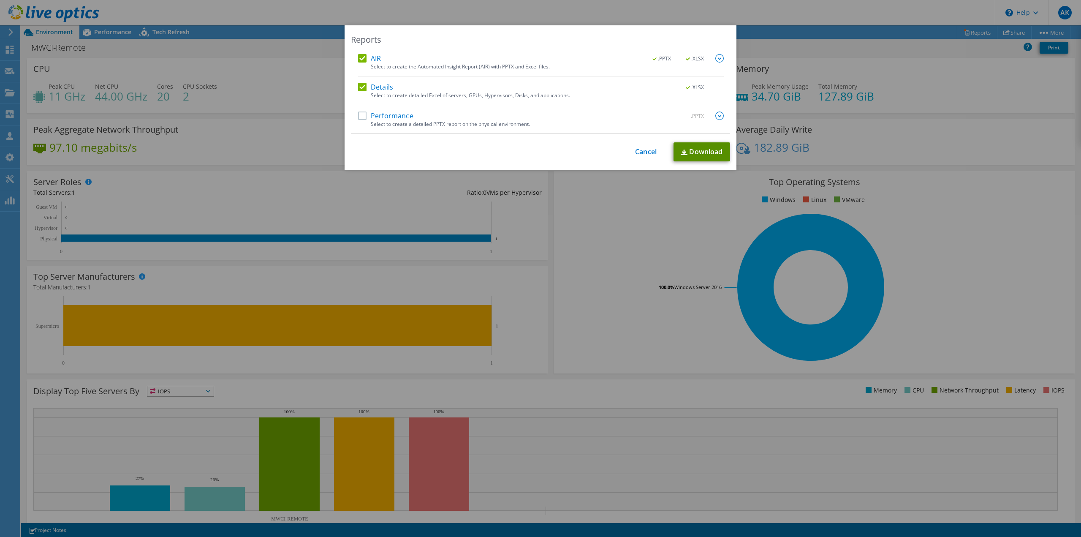
click at [694, 150] on link "Download" at bounding box center [701, 151] width 57 height 19
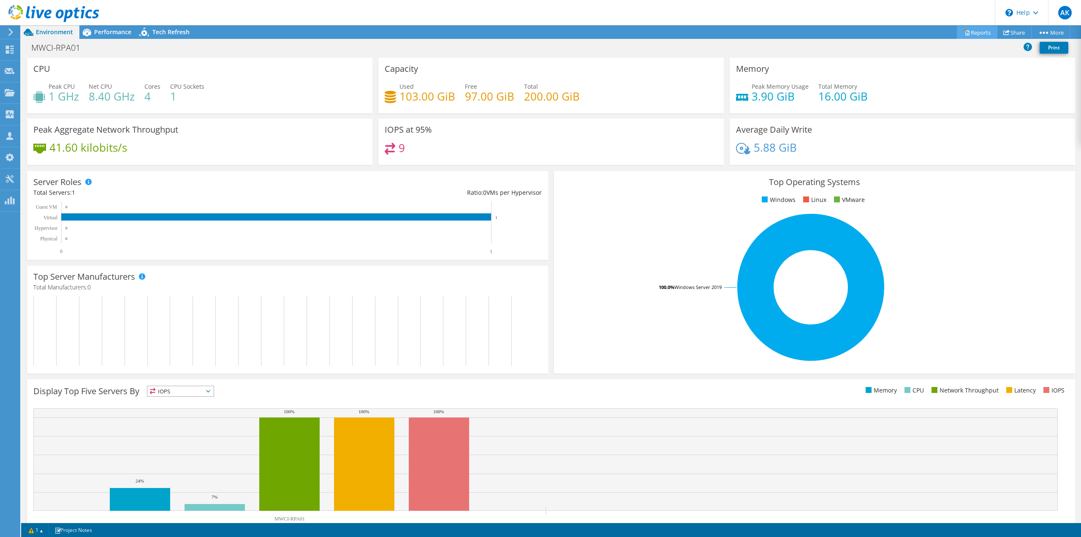
click at [963, 29] on icon at bounding box center [966, 32] width 6 height 6
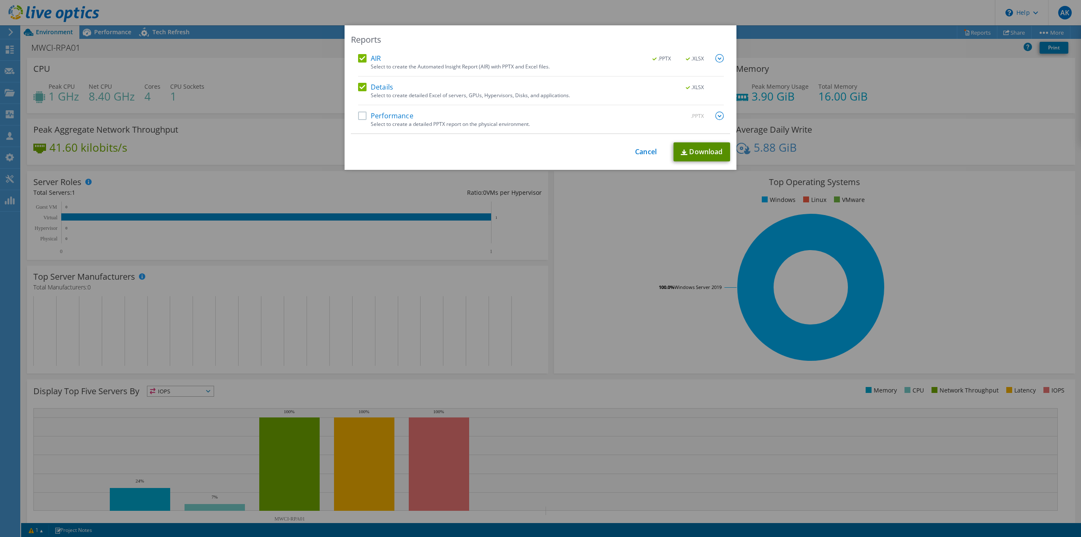
click at [702, 150] on link "Download" at bounding box center [701, 151] width 57 height 19
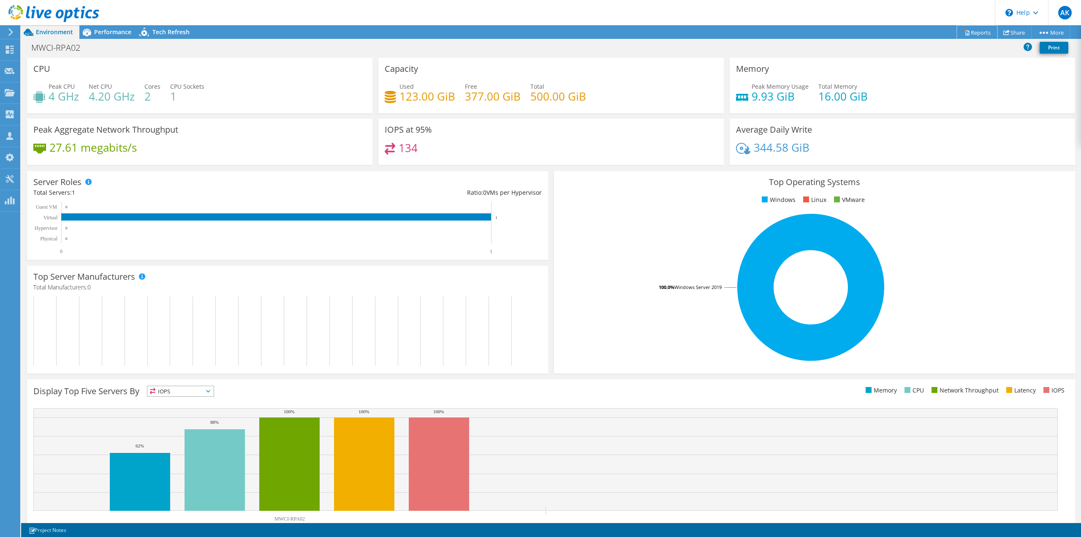
click at [975, 30] on link "Reports" at bounding box center [977, 32] width 41 height 13
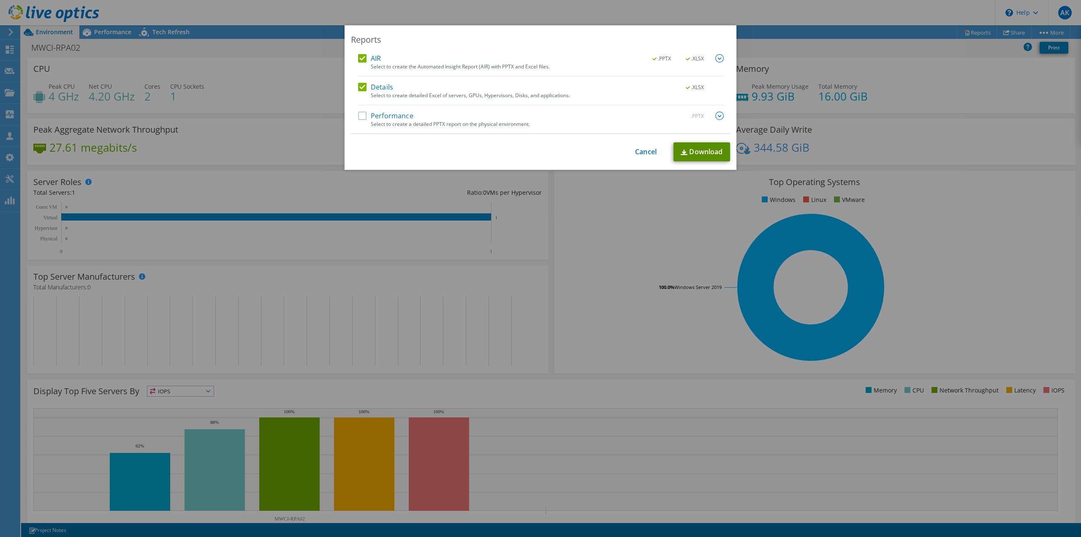
click at [695, 150] on link "Download" at bounding box center [701, 151] width 57 height 19
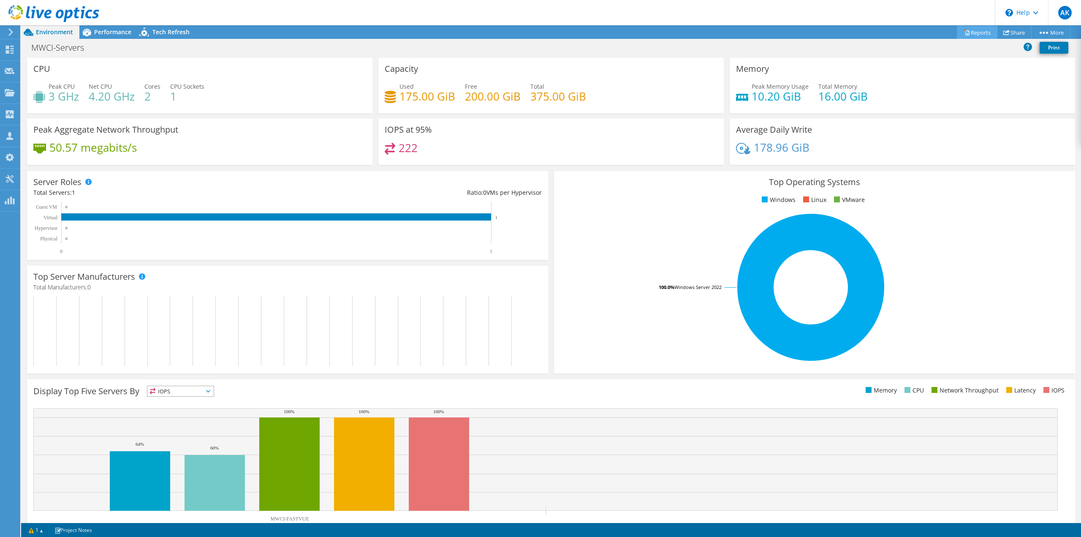
click at [976, 38] on link "Reports" at bounding box center [977, 32] width 41 height 13
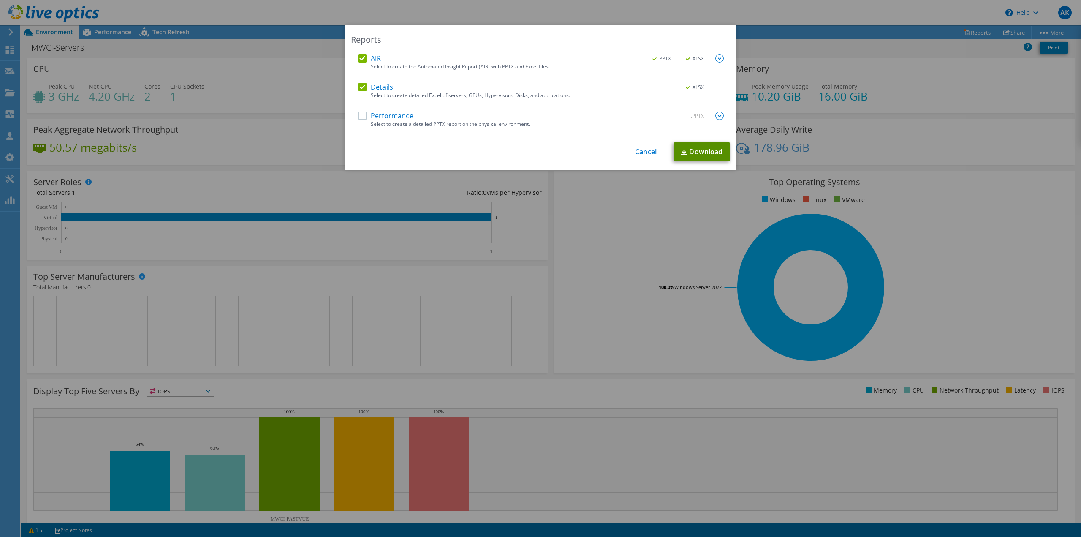
click at [681, 147] on link "Download" at bounding box center [701, 151] width 57 height 19
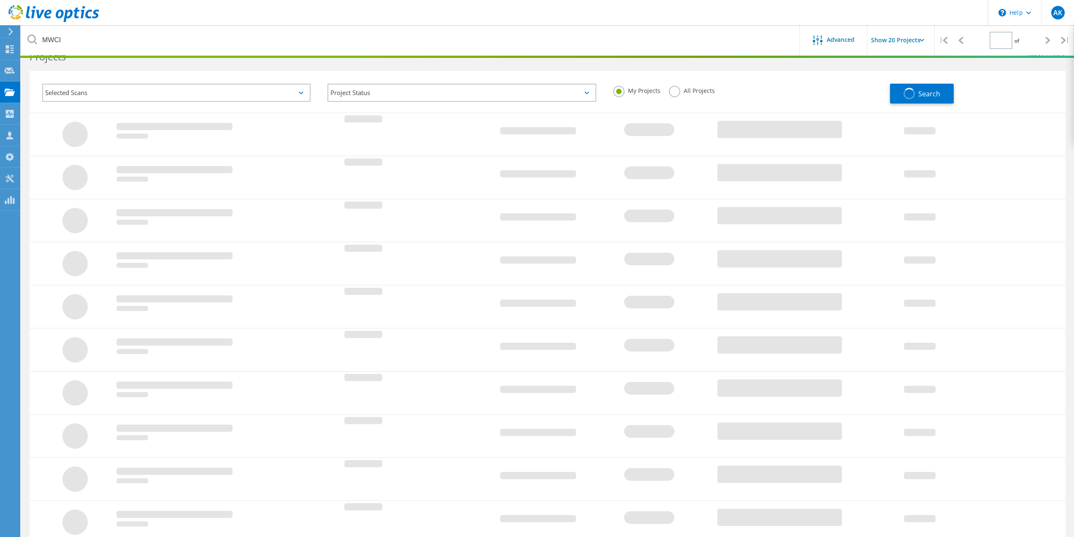
type input "1"
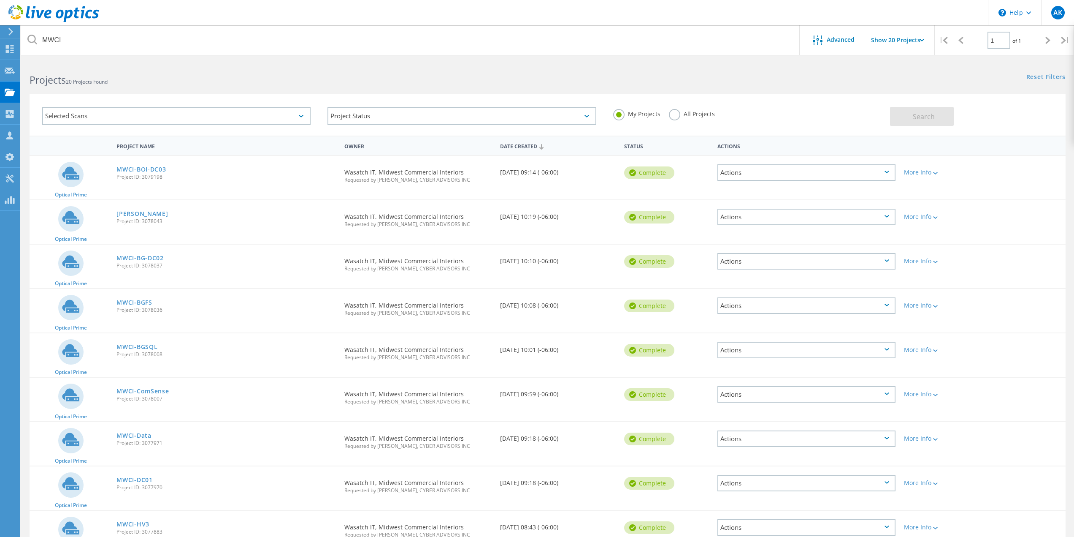
click at [900, 43] on input "Show 20 Projects" at bounding box center [909, 40] width 84 height 30
click at [892, 105] on div "Show 40 Projects" at bounding box center [910, 104] width 84 height 14
type input "Show 40 Projects"
click at [304, 114] on div "Selected Scans" at bounding box center [176, 116] width 268 height 18
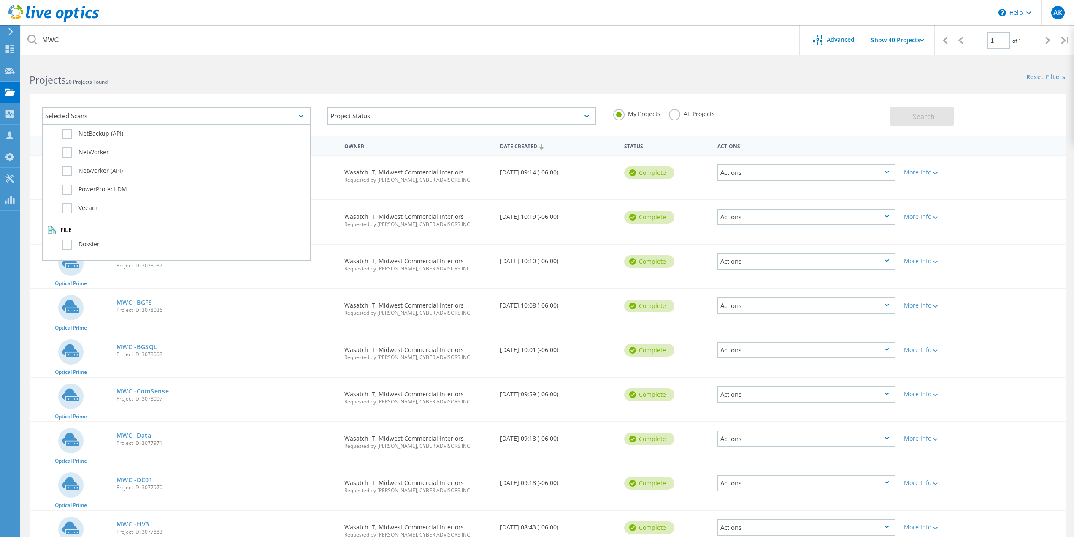
click at [419, 62] on div "Projects 20 Projects Found" at bounding box center [284, 72] width 526 height 22
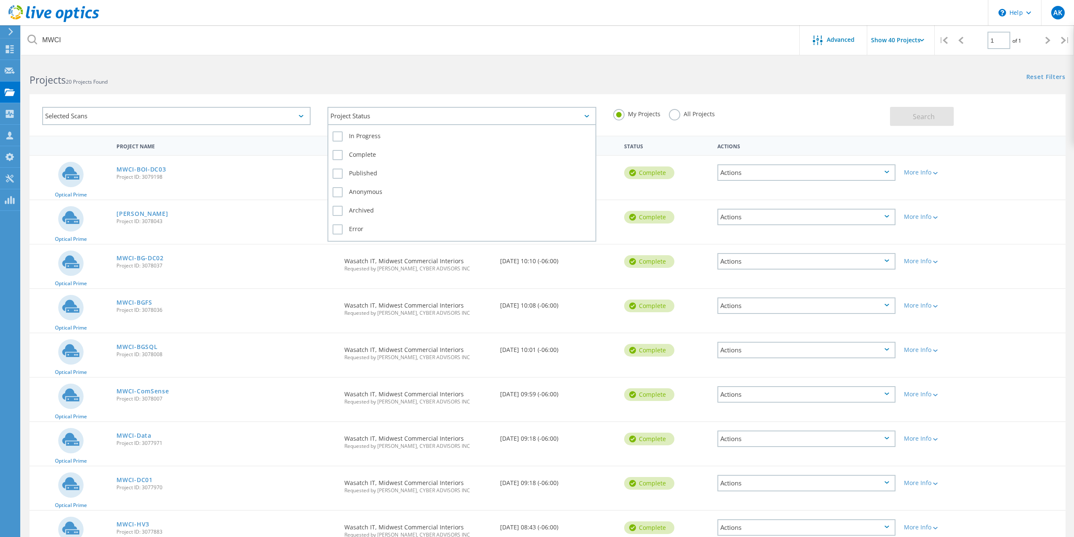
click at [406, 112] on div "Project Status" at bounding box center [462, 116] width 268 height 18
click at [372, 73] on h2 "Projects 20 Projects Found" at bounding box center [284, 80] width 509 height 14
click at [681, 116] on label "All Projects" at bounding box center [692, 113] width 46 height 8
click at [0, 0] on input "All Projects" at bounding box center [0, 0] width 0 height 0
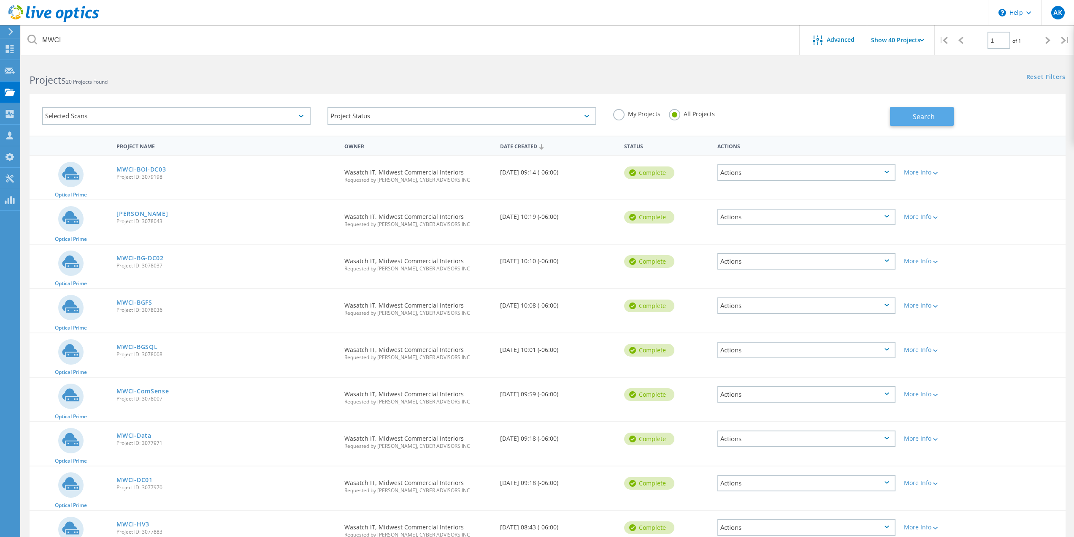
click at [933, 122] on button "Search" at bounding box center [922, 116] width 64 height 19
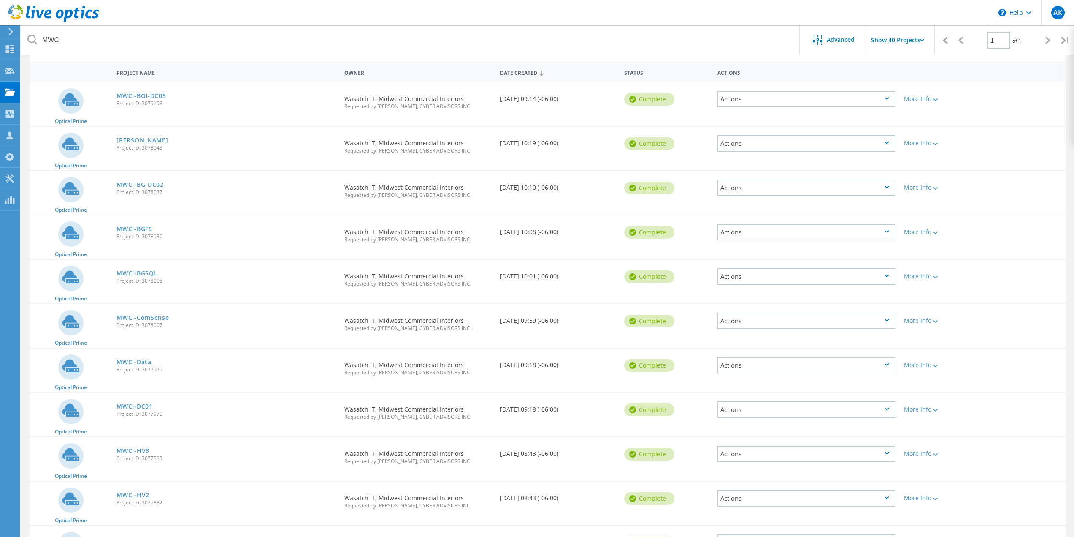
scroll to position [0, 0]
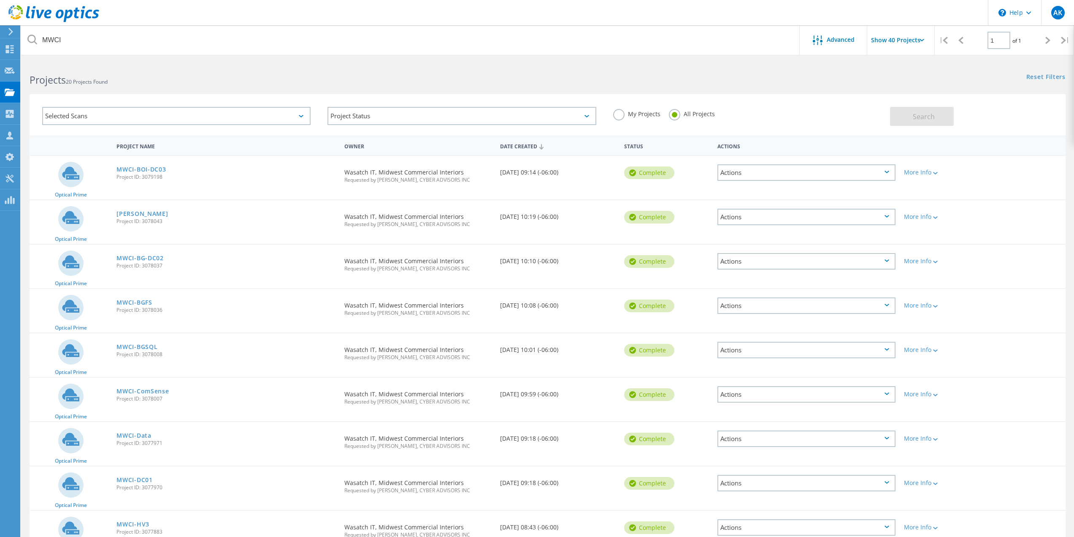
click at [52, 83] on b "Projects" at bounding box center [48, 80] width 36 height 14
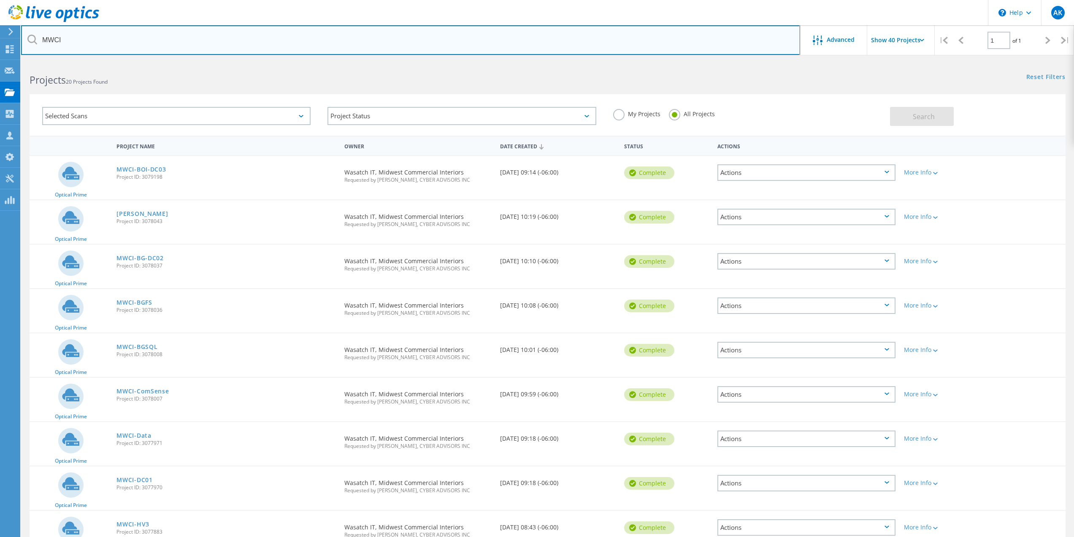
drag, startPoint x: 68, startPoint y: 38, endPoint x: 8, endPoint y: 38, distance: 60.4
type input "M"
